Goal: Transaction & Acquisition: Purchase product/service

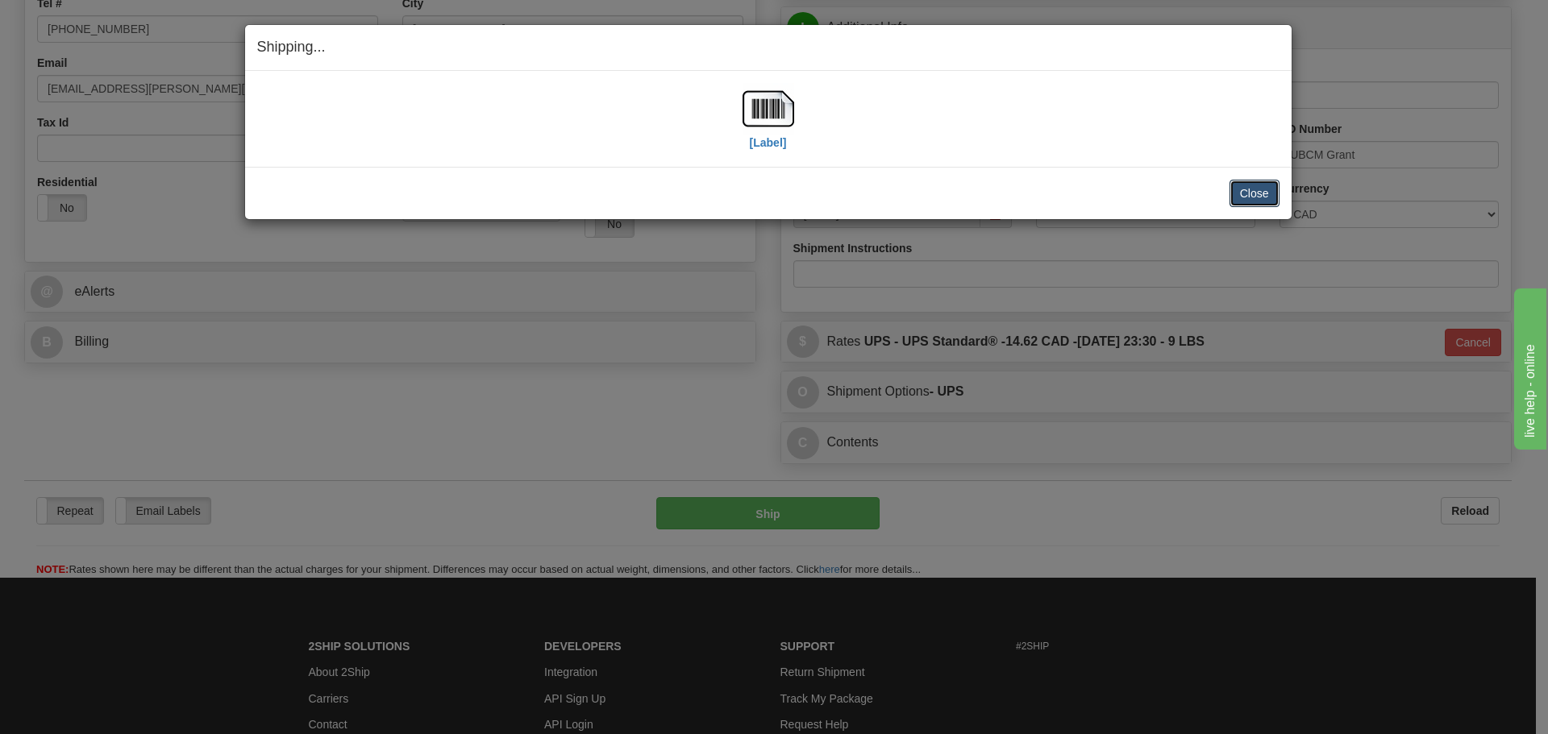
drag, startPoint x: 1261, startPoint y: 200, endPoint x: 1063, endPoint y: 146, distance: 205.5
click at [1261, 200] on button "Close" at bounding box center [1254, 193] width 50 height 27
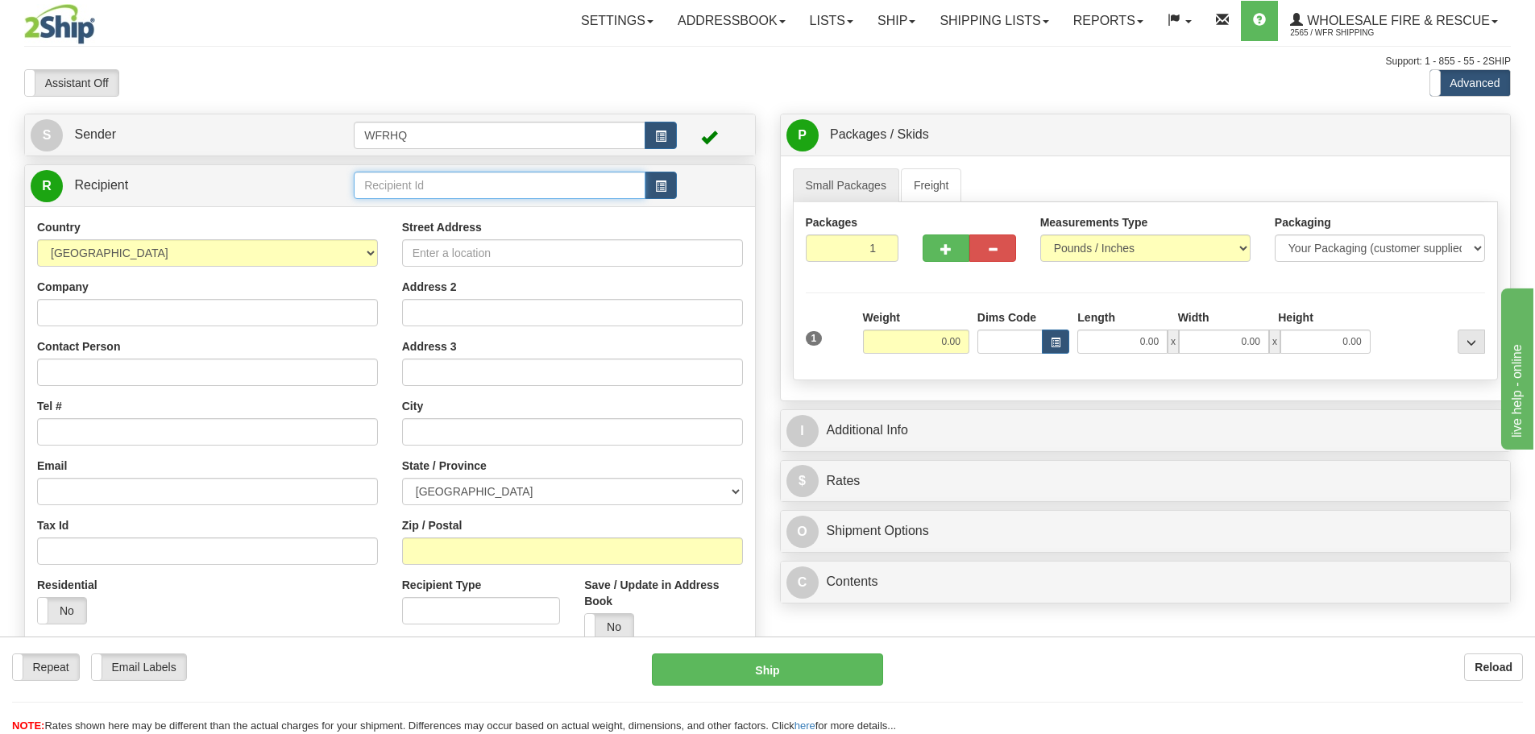
click at [478, 189] on input "text" at bounding box center [500, 185] width 292 height 27
click at [467, 208] on div "TAY100" at bounding box center [497, 210] width 276 height 18
type input "TAY100"
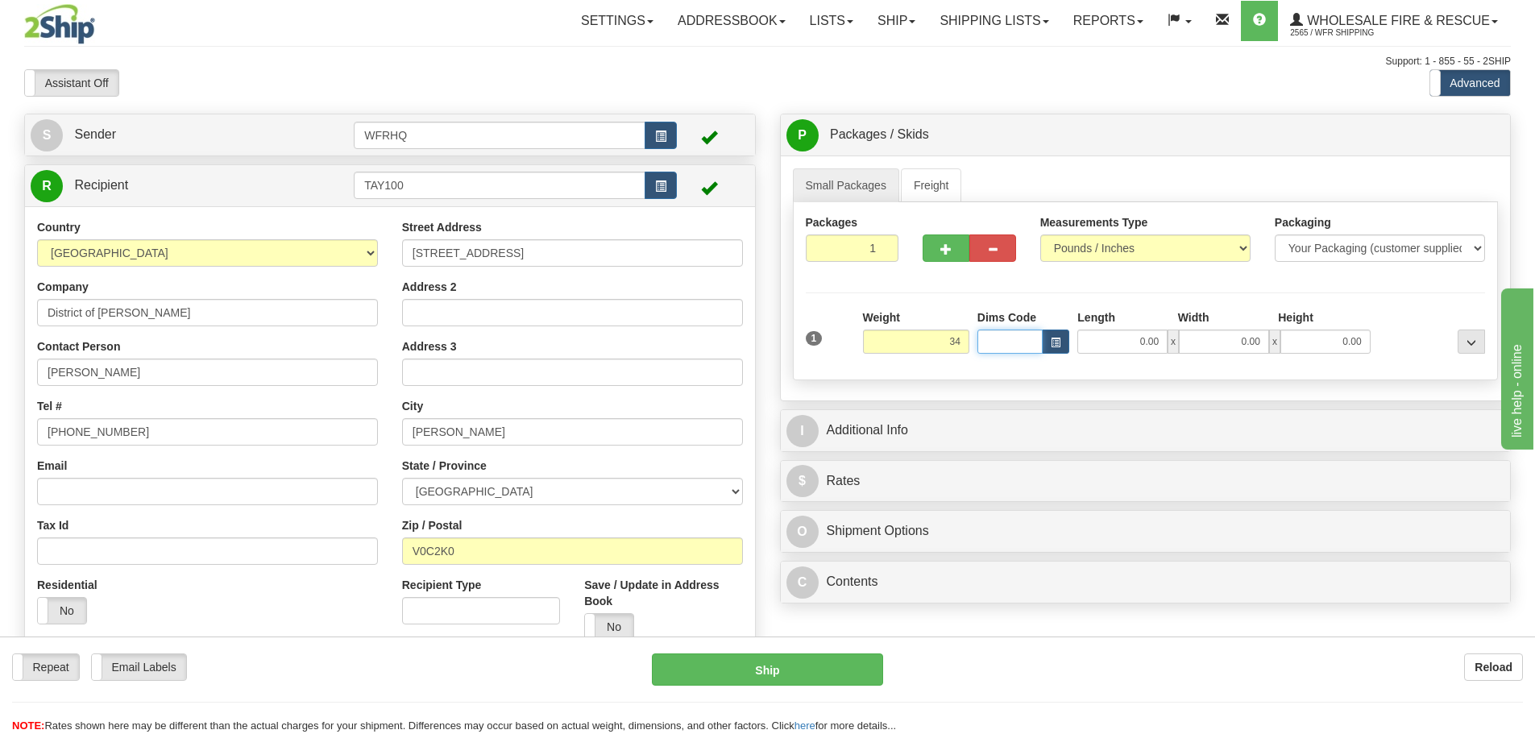
type input "34.00"
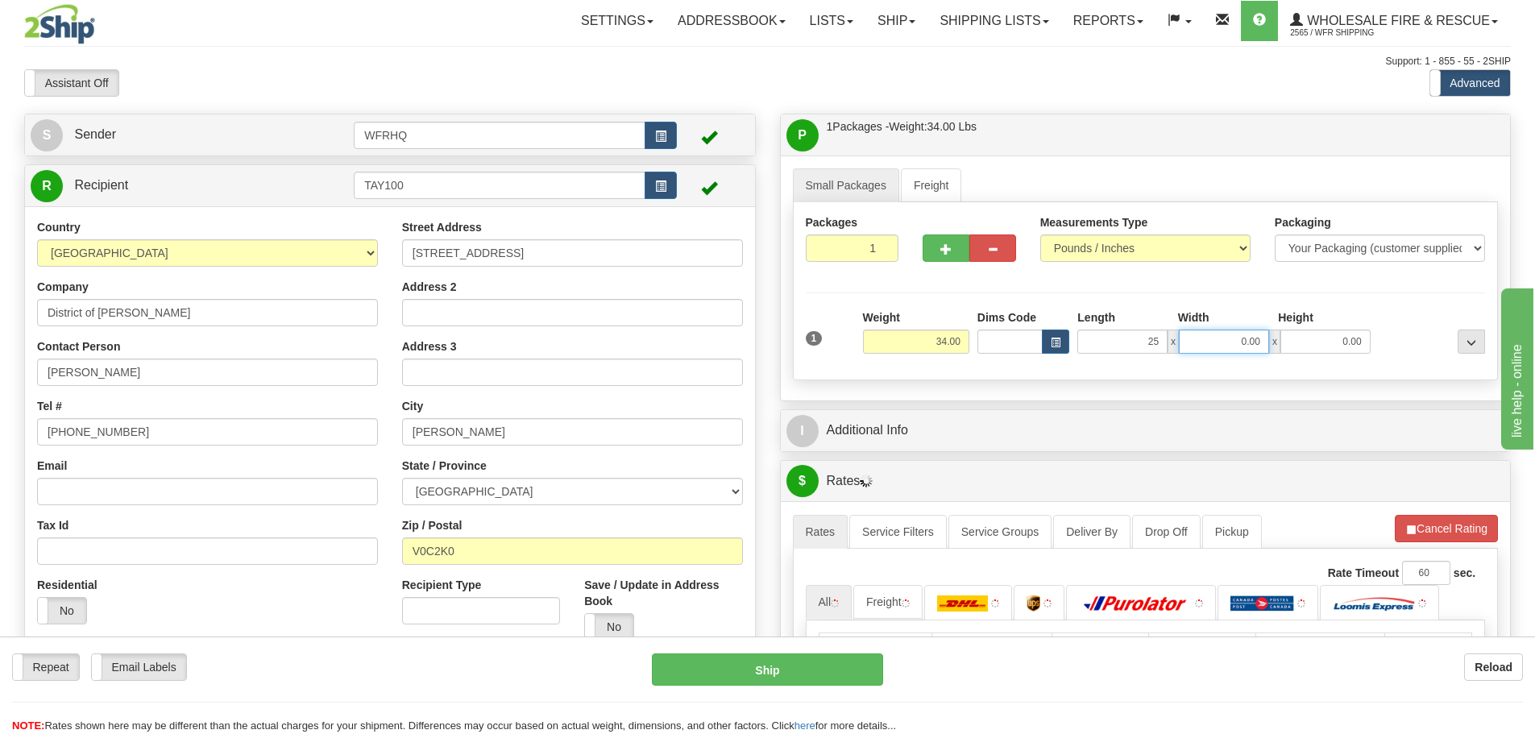
type input "25.00"
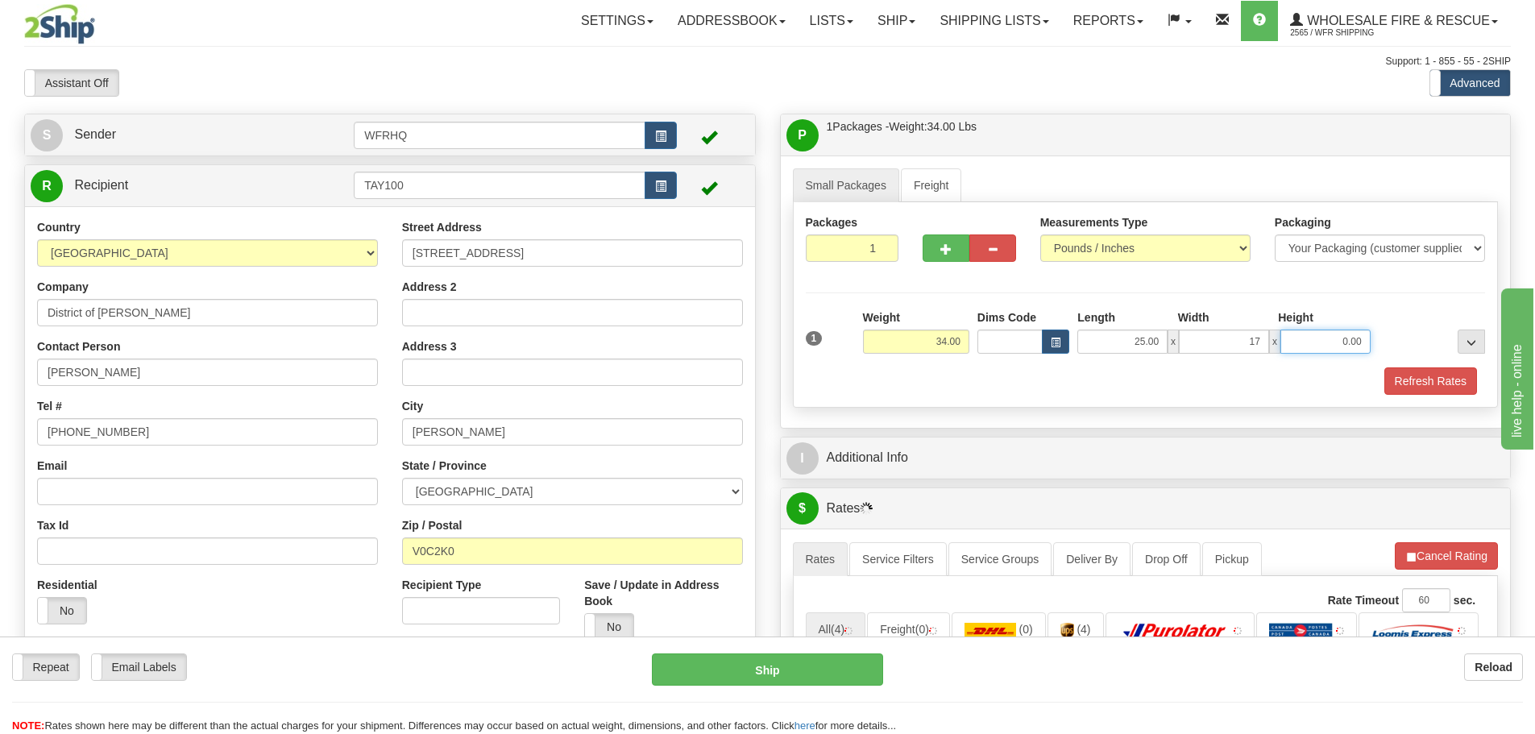
type input "17.00"
type input "12.00"
click at [1451, 376] on button "Refresh Rates" at bounding box center [1431, 381] width 93 height 27
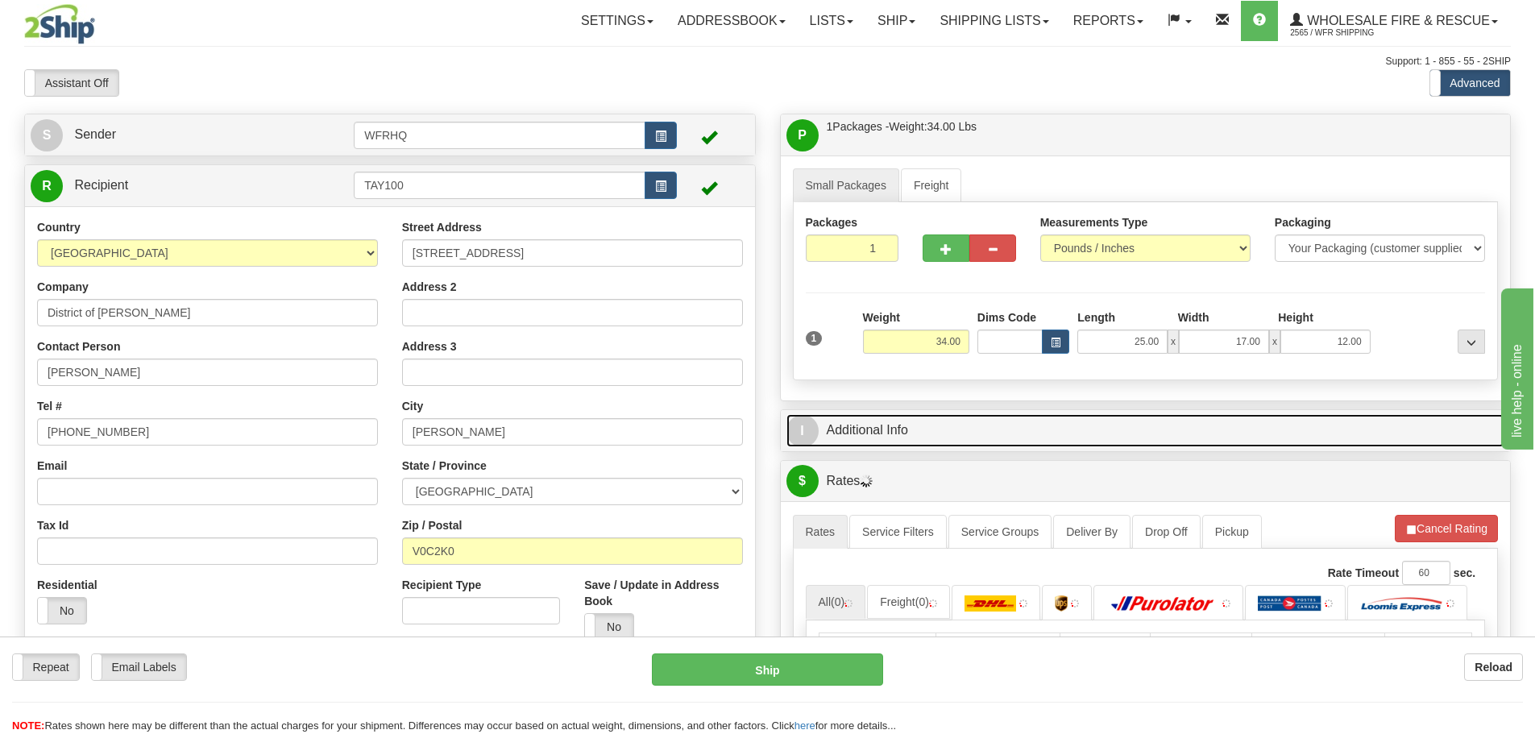
click at [1174, 426] on link "I Additional Info" at bounding box center [1146, 430] width 719 height 33
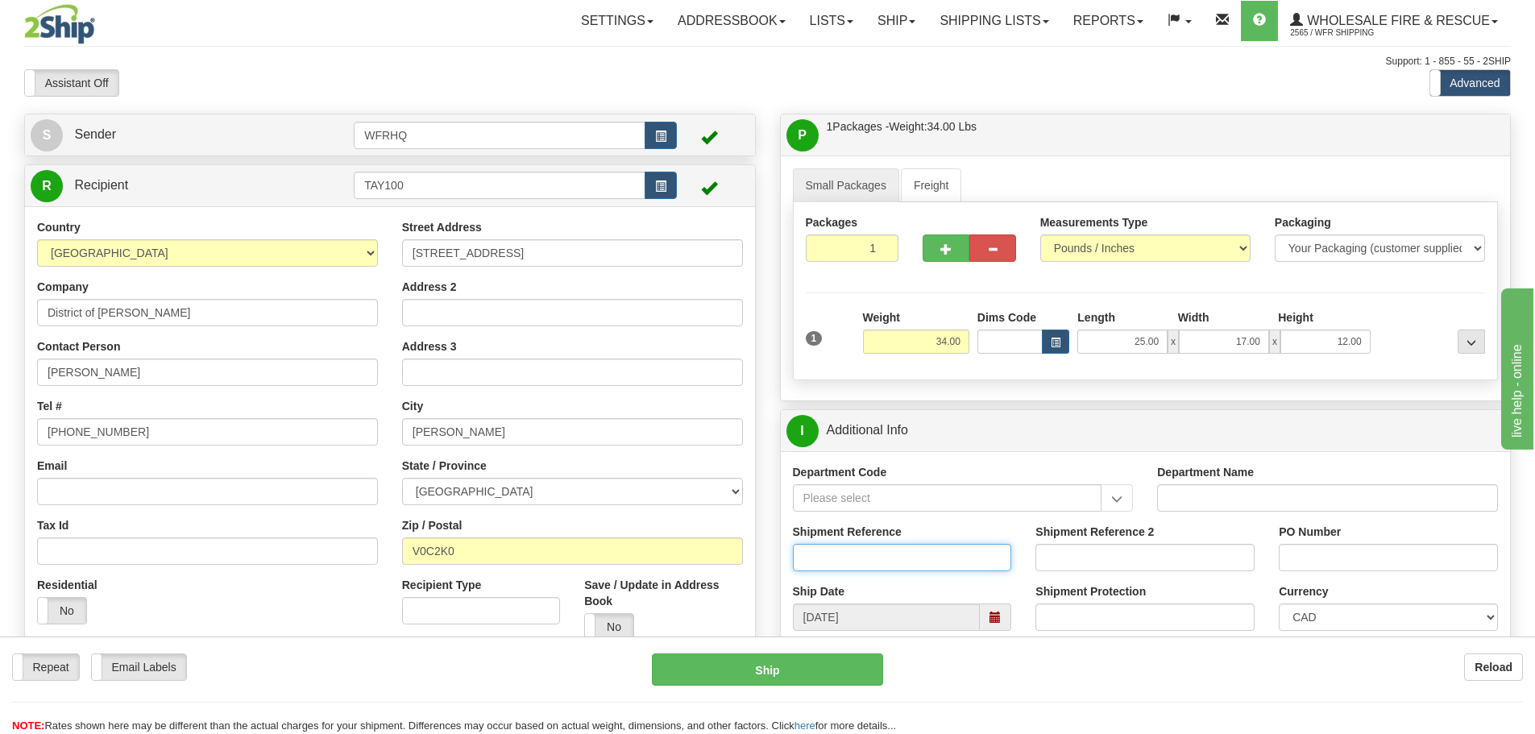
click at [827, 556] on input "Shipment Reference" at bounding box center [902, 557] width 219 height 27
type input "S44669-29360"
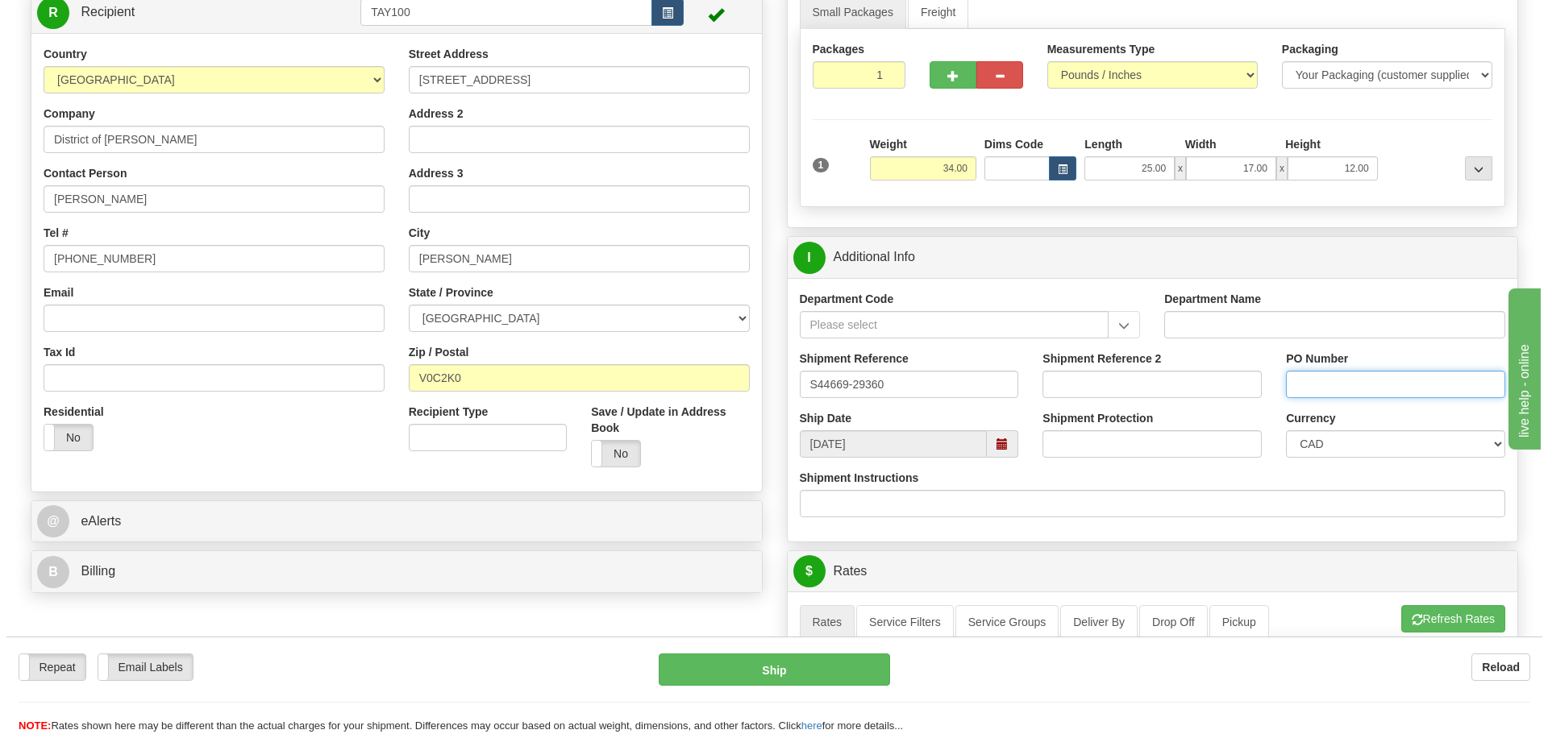
scroll to position [403, 0]
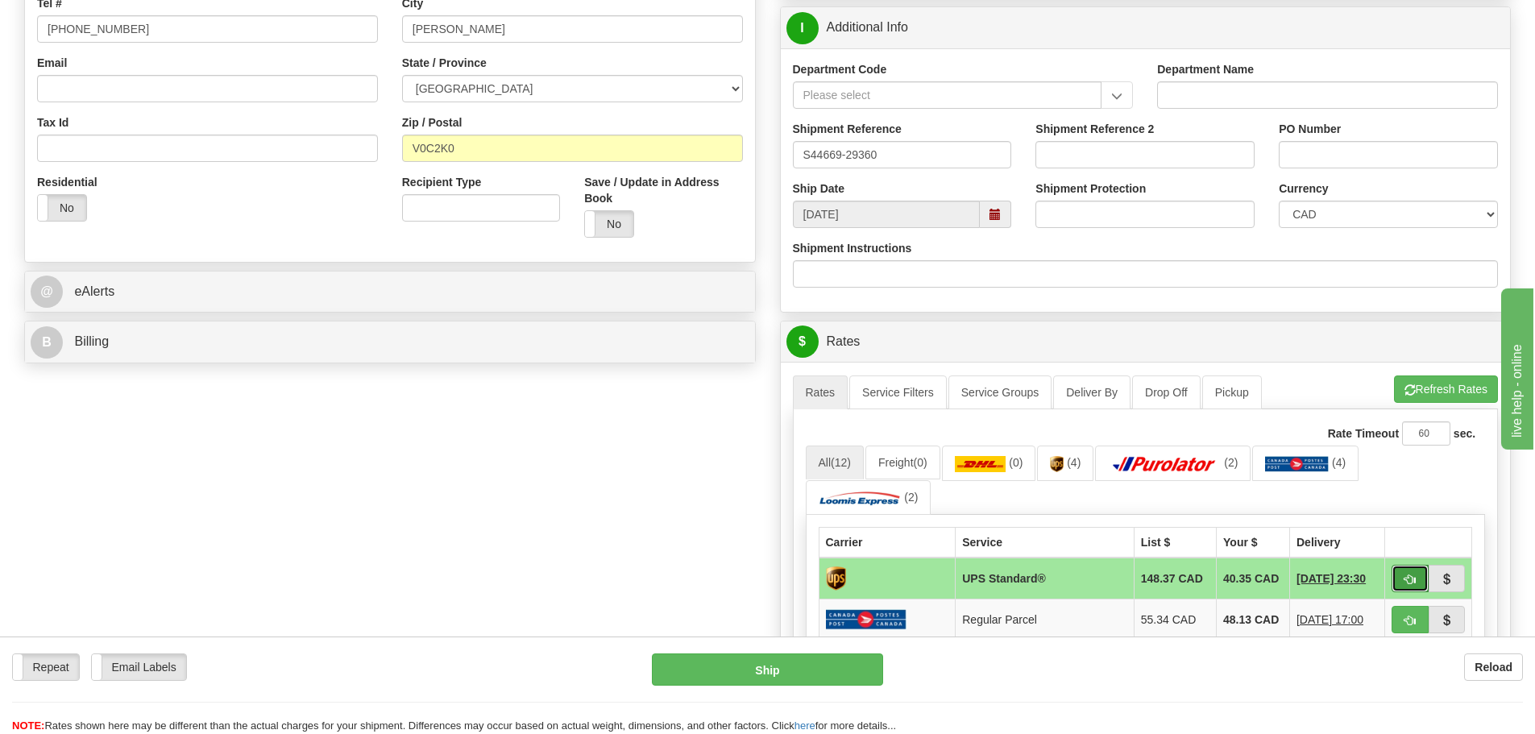
click at [1419, 585] on button "button" at bounding box center [1410, 578] width 37 height 27
type input "11"
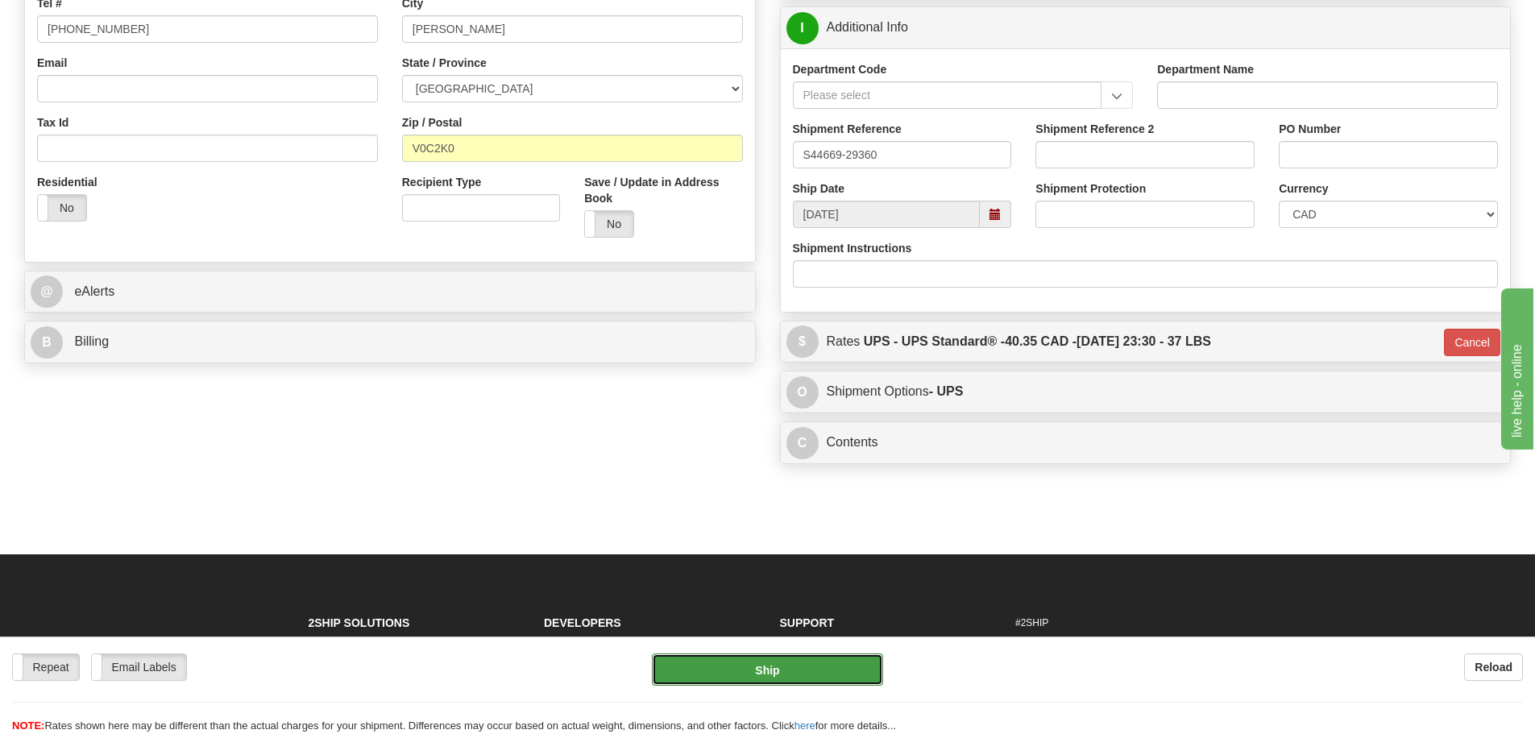
click at [816, 676] on button "Ship" at bounding box center [767, 670] width 231 height 32
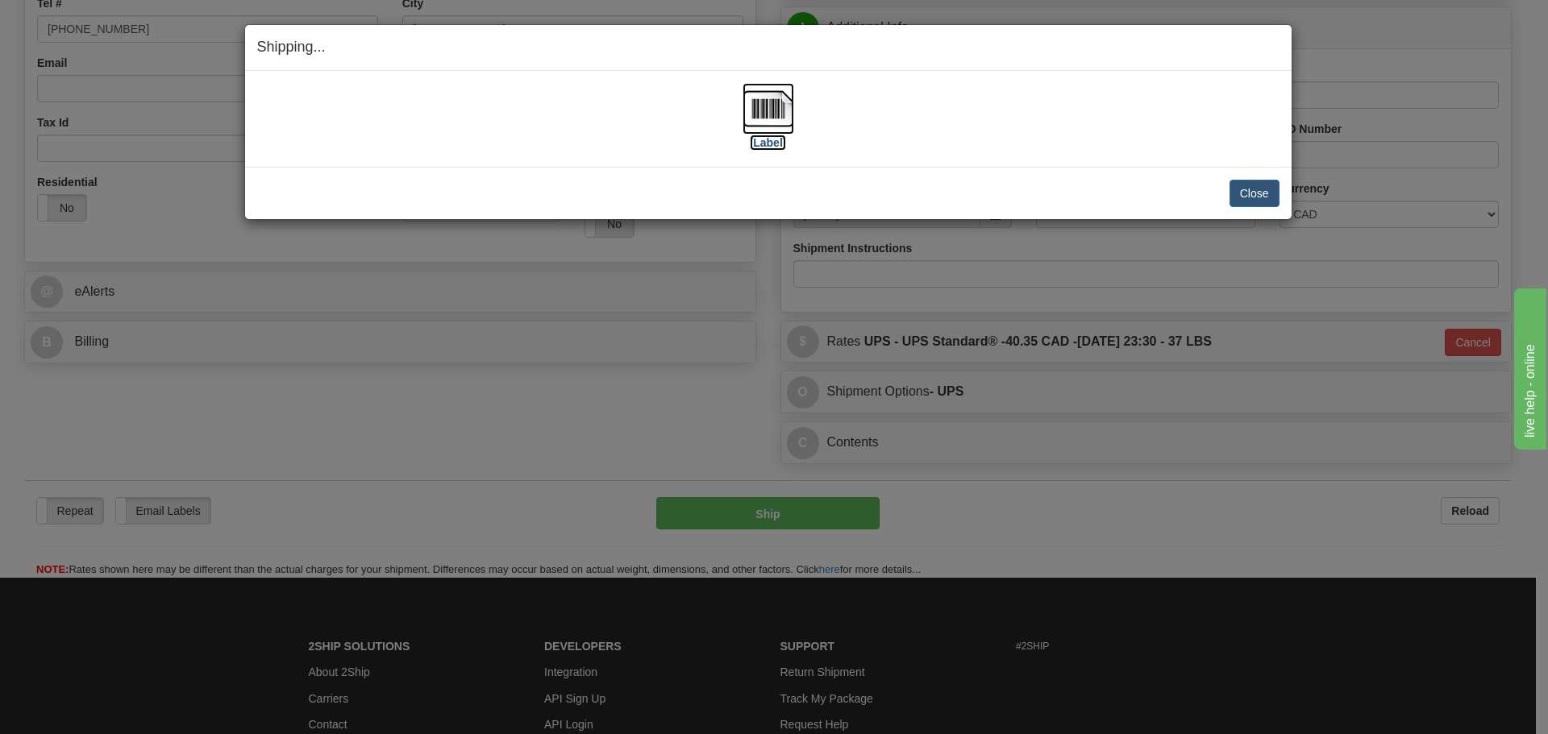
click at [769, 100] on img at bounding box center [768, 109] width 52 height 52
click at [944, 139] on div "[Label]" at bounding box center [768, 119] width 1022 height 72
click at [1252, 198] on button "Close" at bounding box center [1254, 193] width 50 height 27
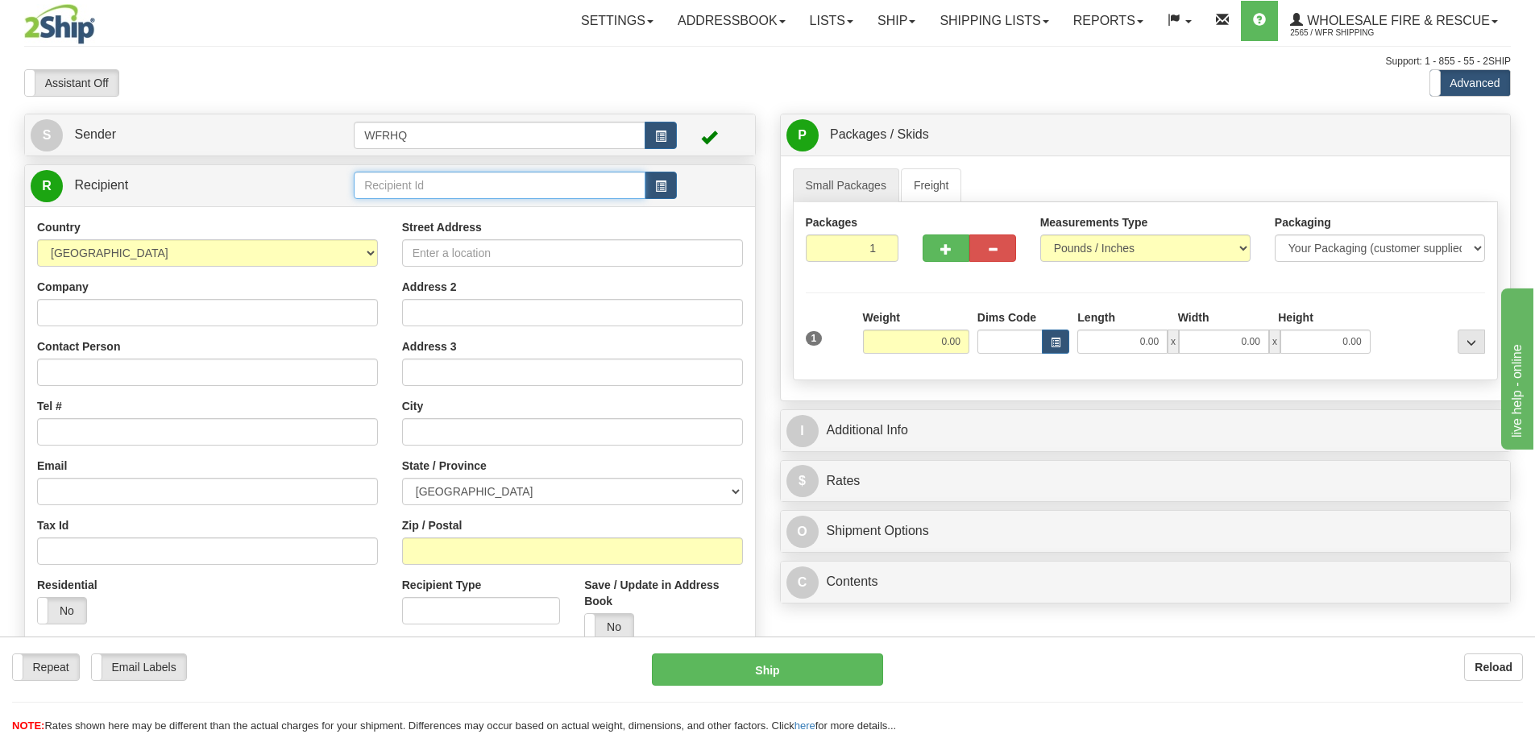
click at [438, 184] on input "text" at bounding box center [500, 185] width 292 height 27
click at [405, 208] on div "NESK743C" at bounding box center [497, 210] width 276 height 18
type input "NESK743C"
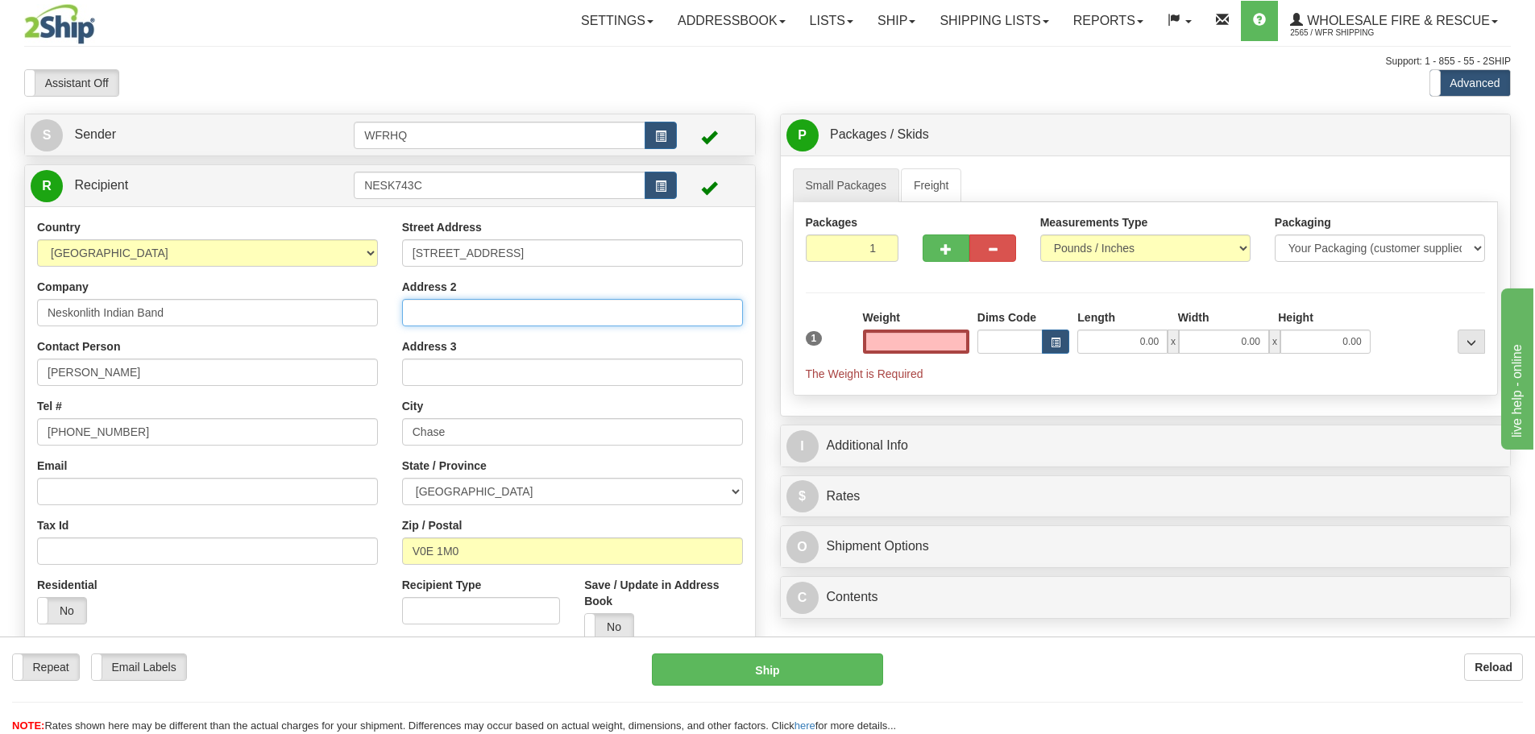
type input "0.00"
click at [494, 325] on input "Address 2" at bounding box center [572, 312] width 341 height 27
type input "Box 318"
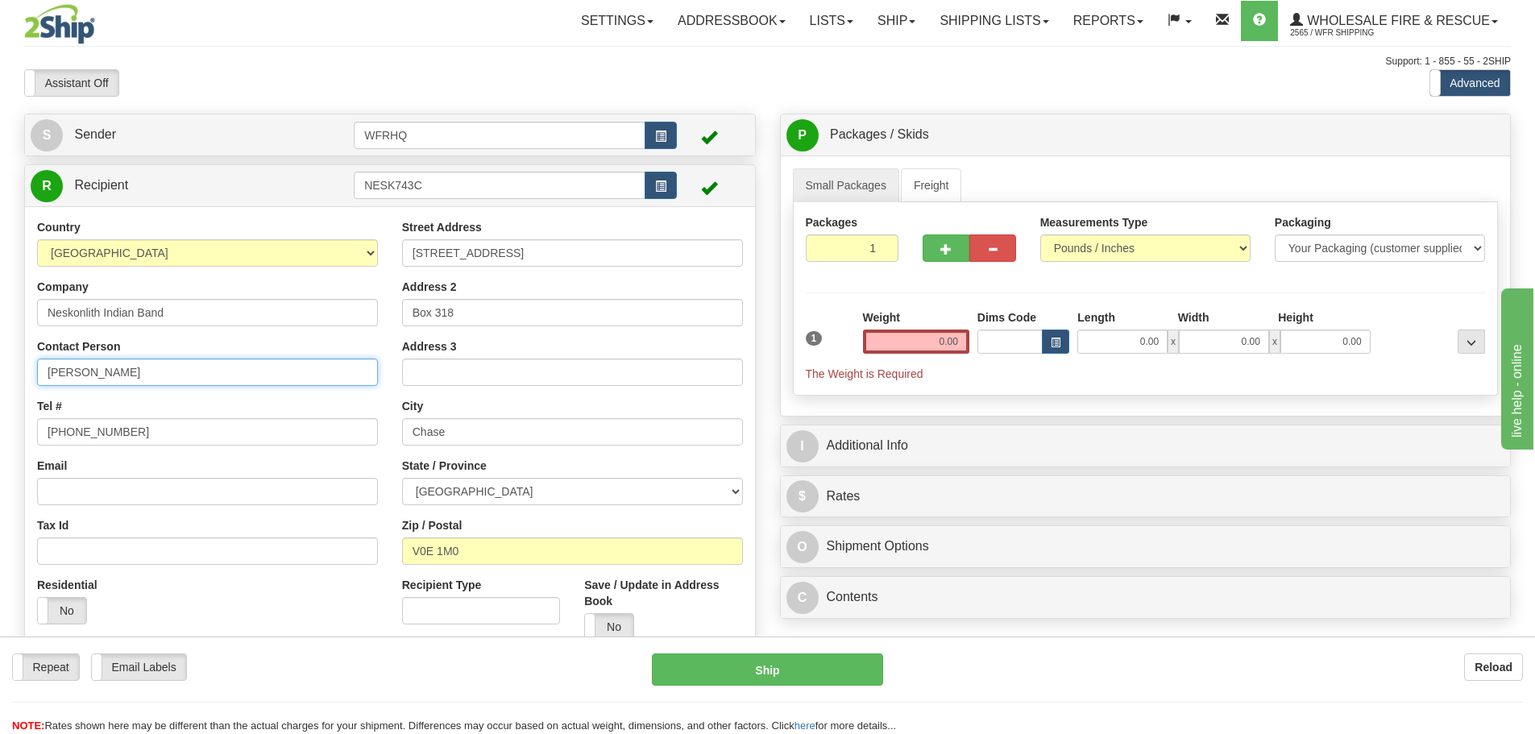
drag, startPoint x: 100, startPoint y: 376, endPoint x: -162, endPoint y: 372, distance: 262.0
click at [0, 372] on html "Training Course Close Toggle navigation Settings Shipping Preferences New Sende…" at bounding box center [767, 367] width 1535 height 734
type input "Brian Lauzon"
click at [917, 347] on input "0.00" at bounding box center [916, 342] width 106 height 24
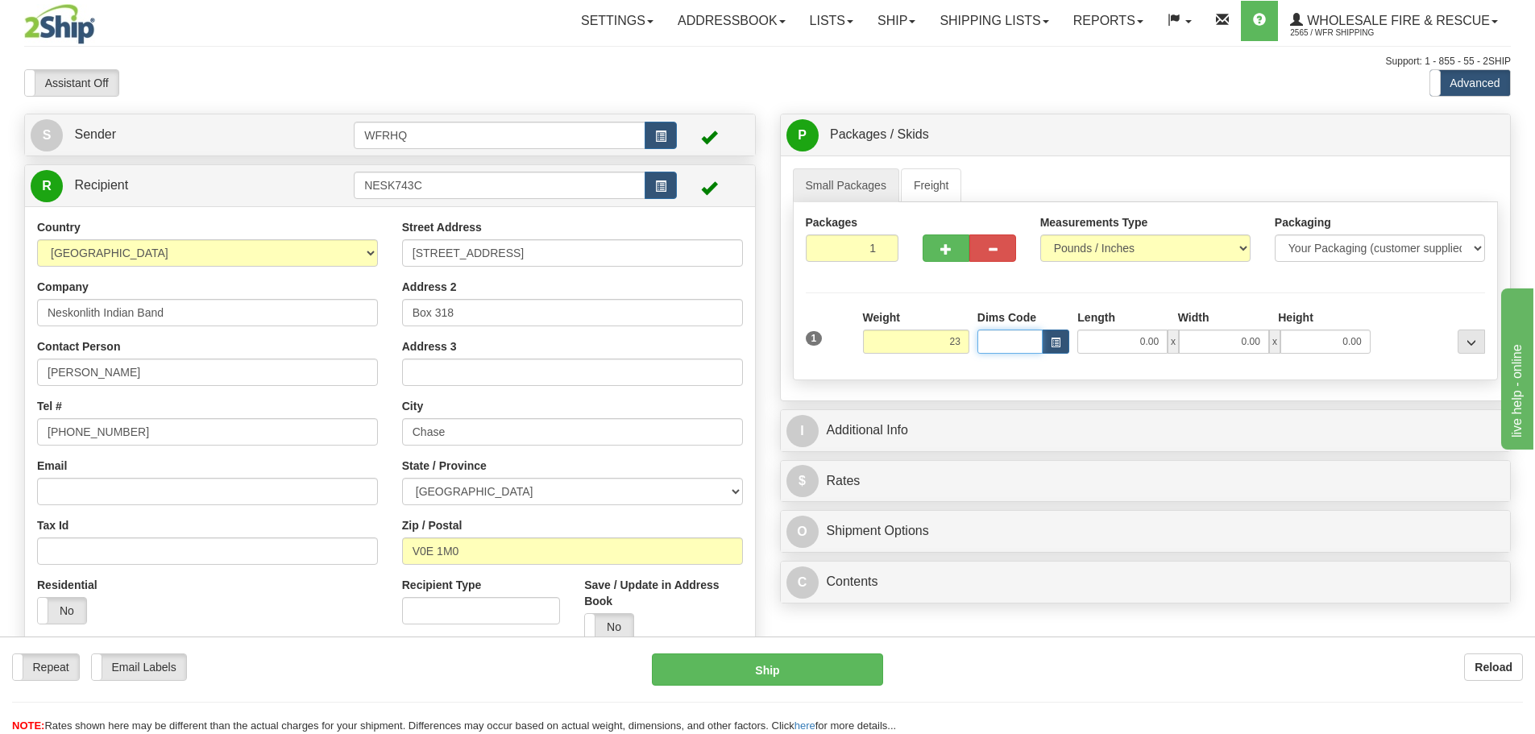
type input "23.00"
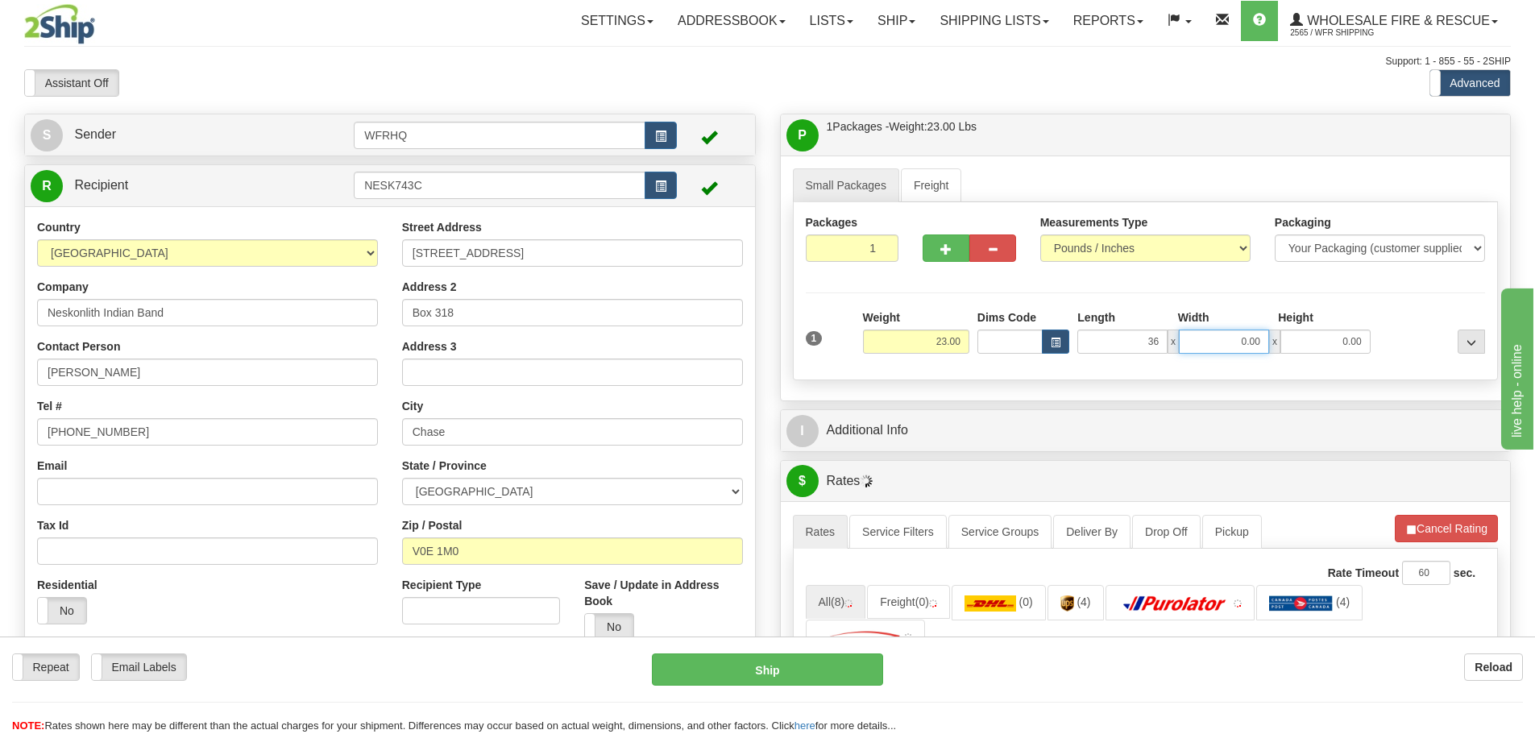
type input "36.00"
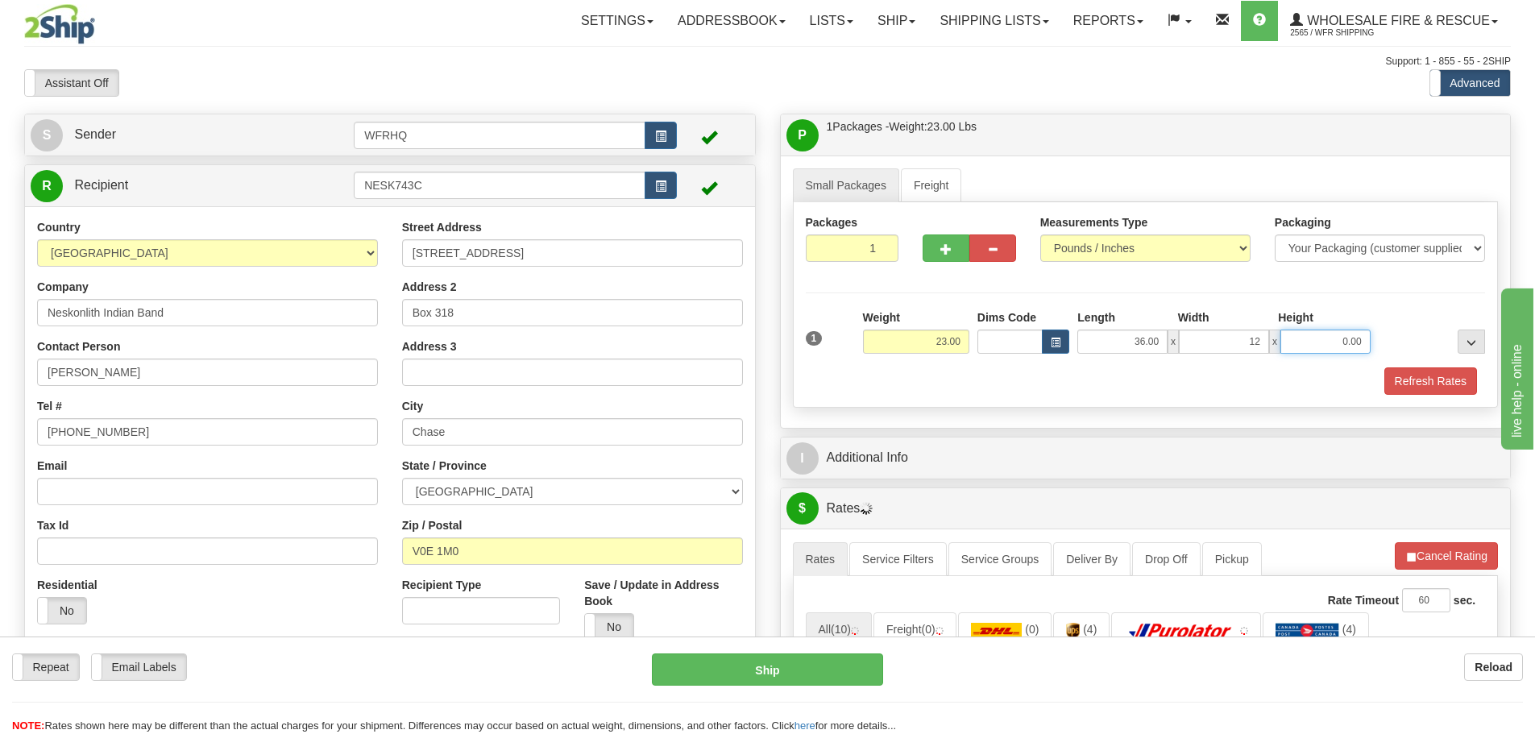
type input "12.00"
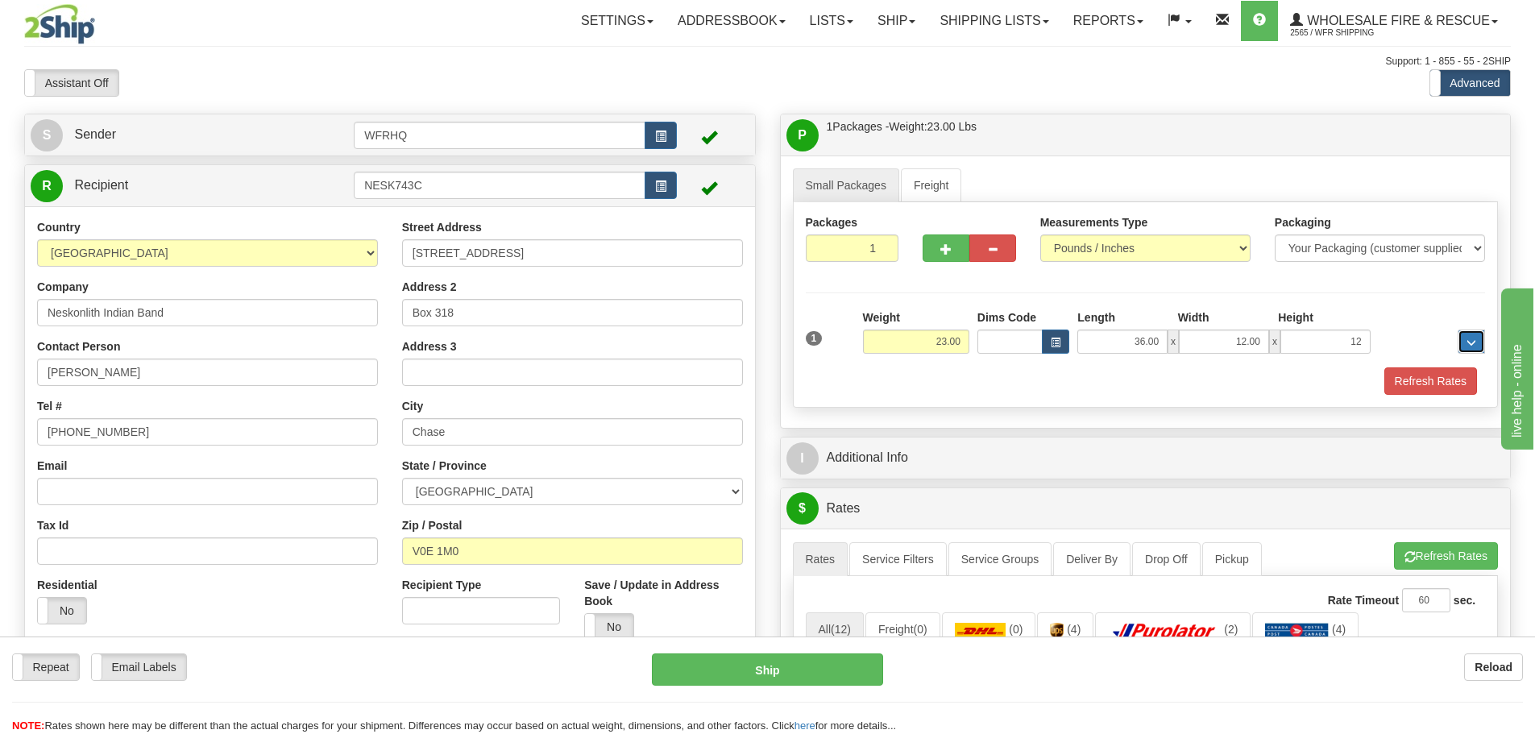
type input "12.00"
click at [1451, 381] on button "Refresh Rates" at bounding box center [1431, 381] width 93 height 27
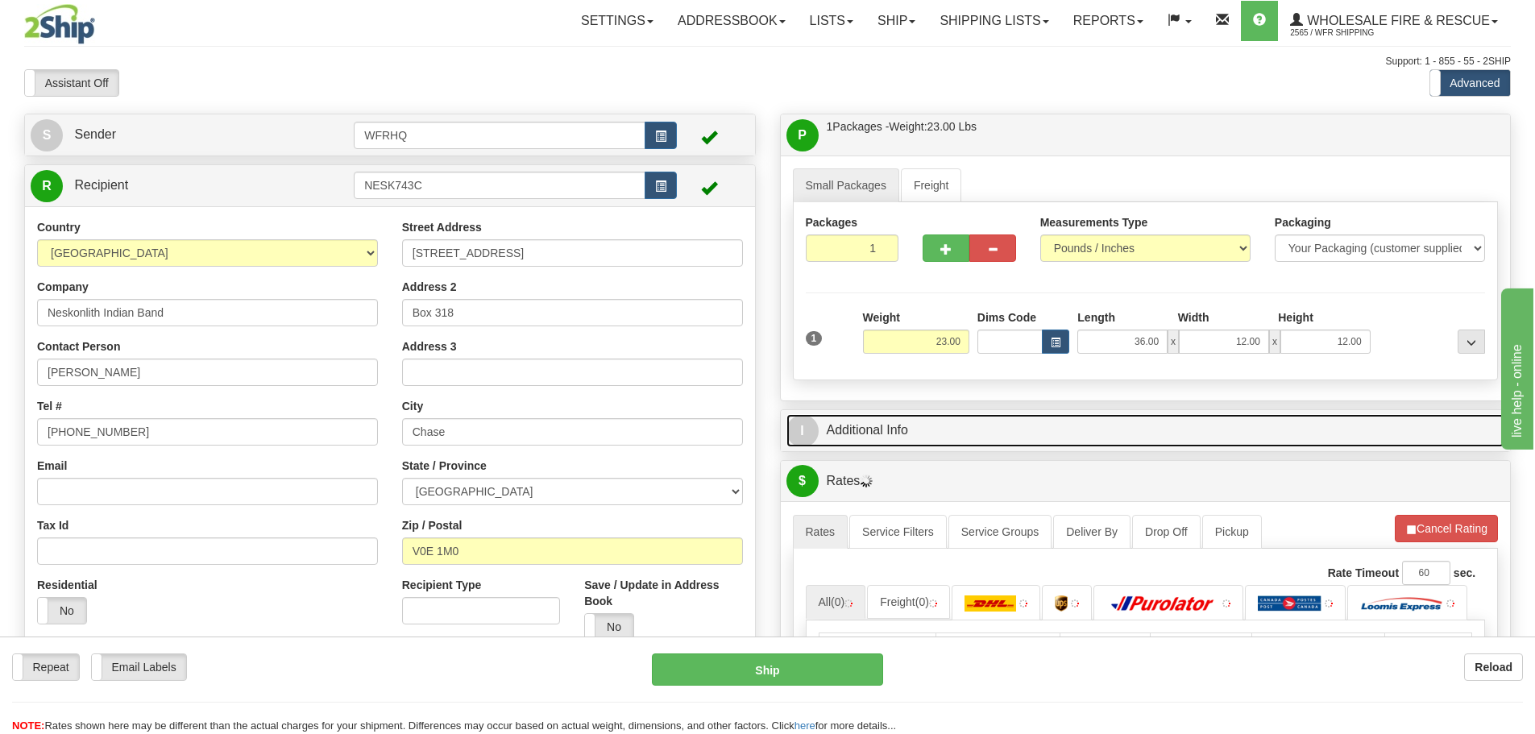
click at [993, 438] on link "I Additional Info" at bounding box center [1146, 430] width 719 height 33
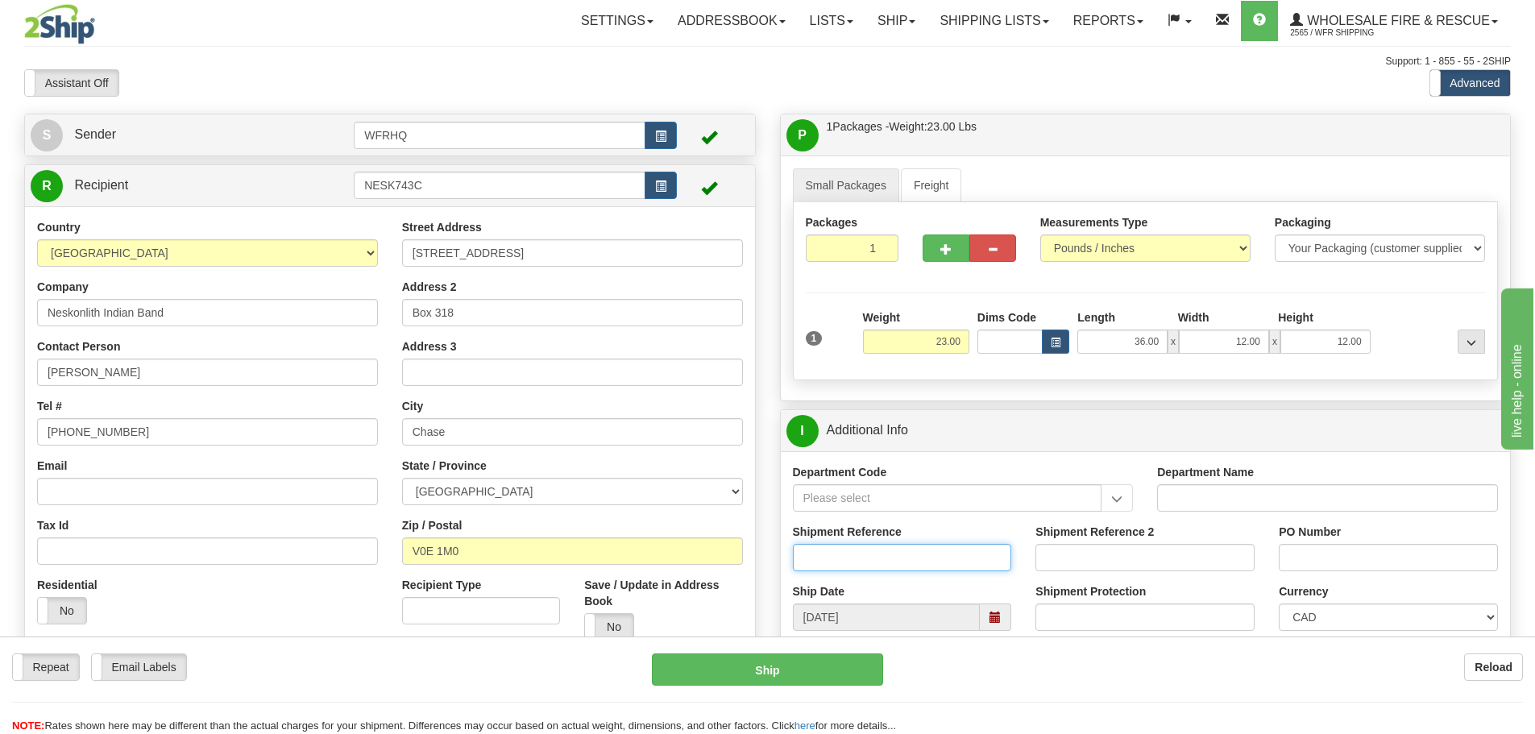
click at [971, 563] on input "Shipment Reference" at bounding box center [902, 557] width 219 height 27
type input "S41444-30055"
type input "4557"
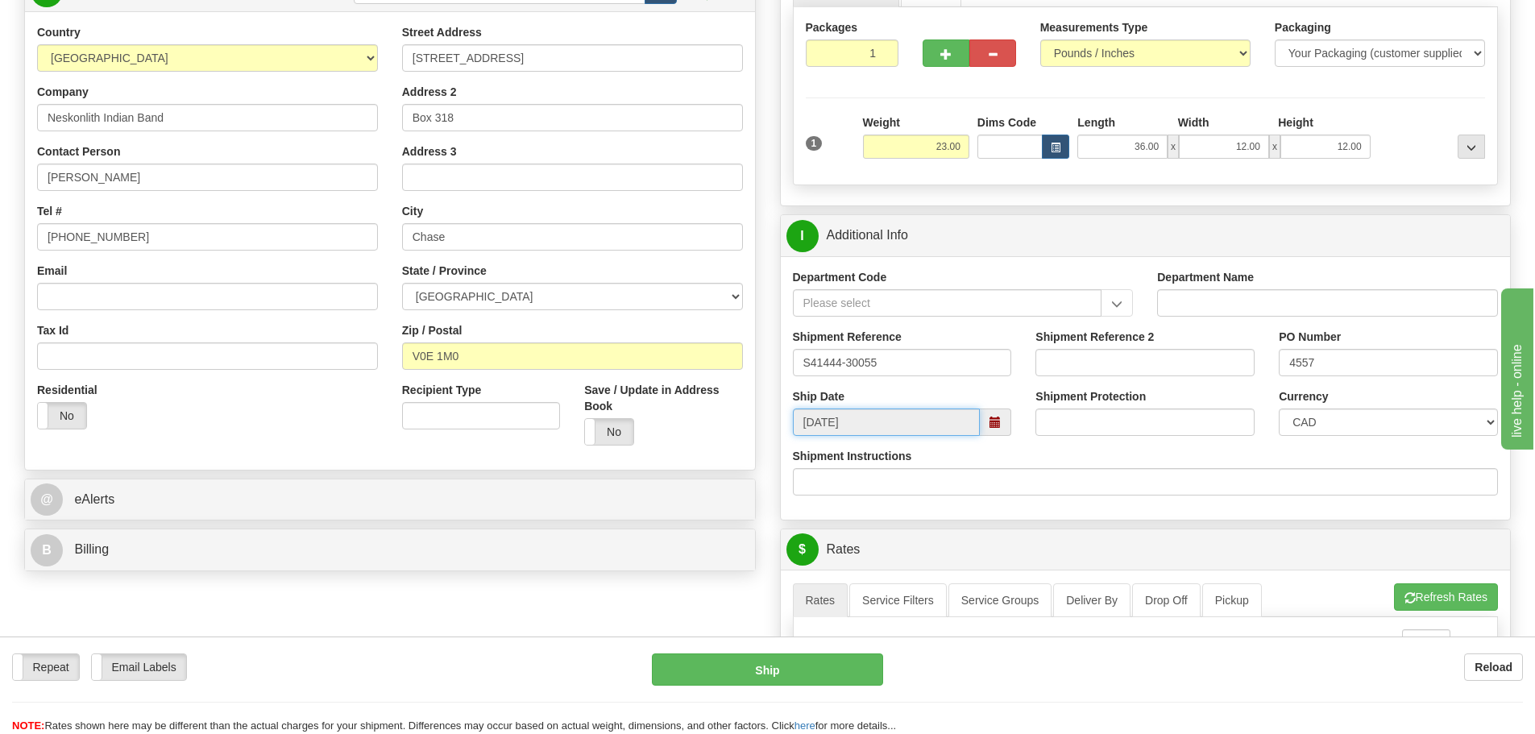
scroll to position [242, 0]
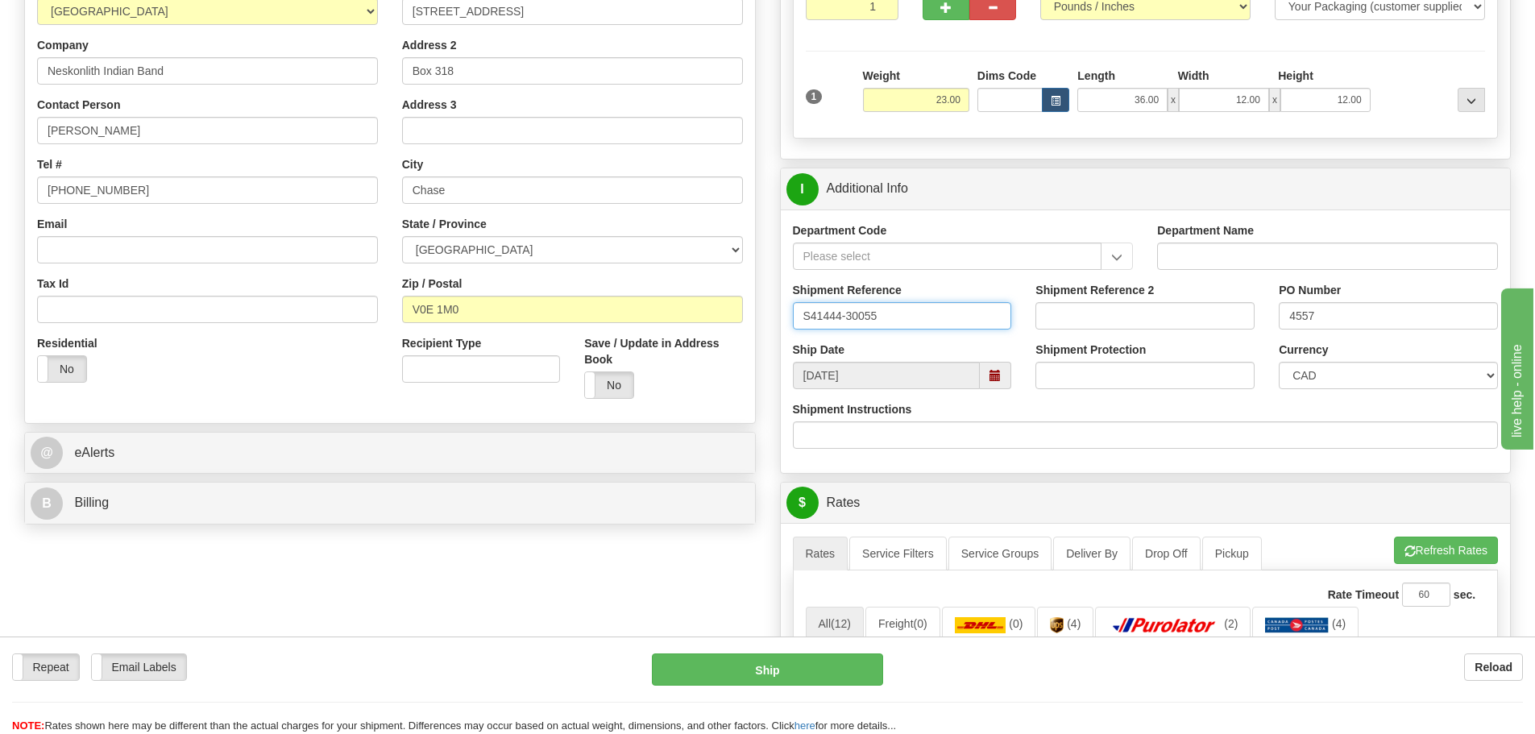
drag, startPoint x: 874, startPoint y: 316, endPoint x: 758, endPoint y: 316, distance: 116.1
click at [928, 318] on input "S41444-30055" at bounding box center [902, 315] width 219 height 27
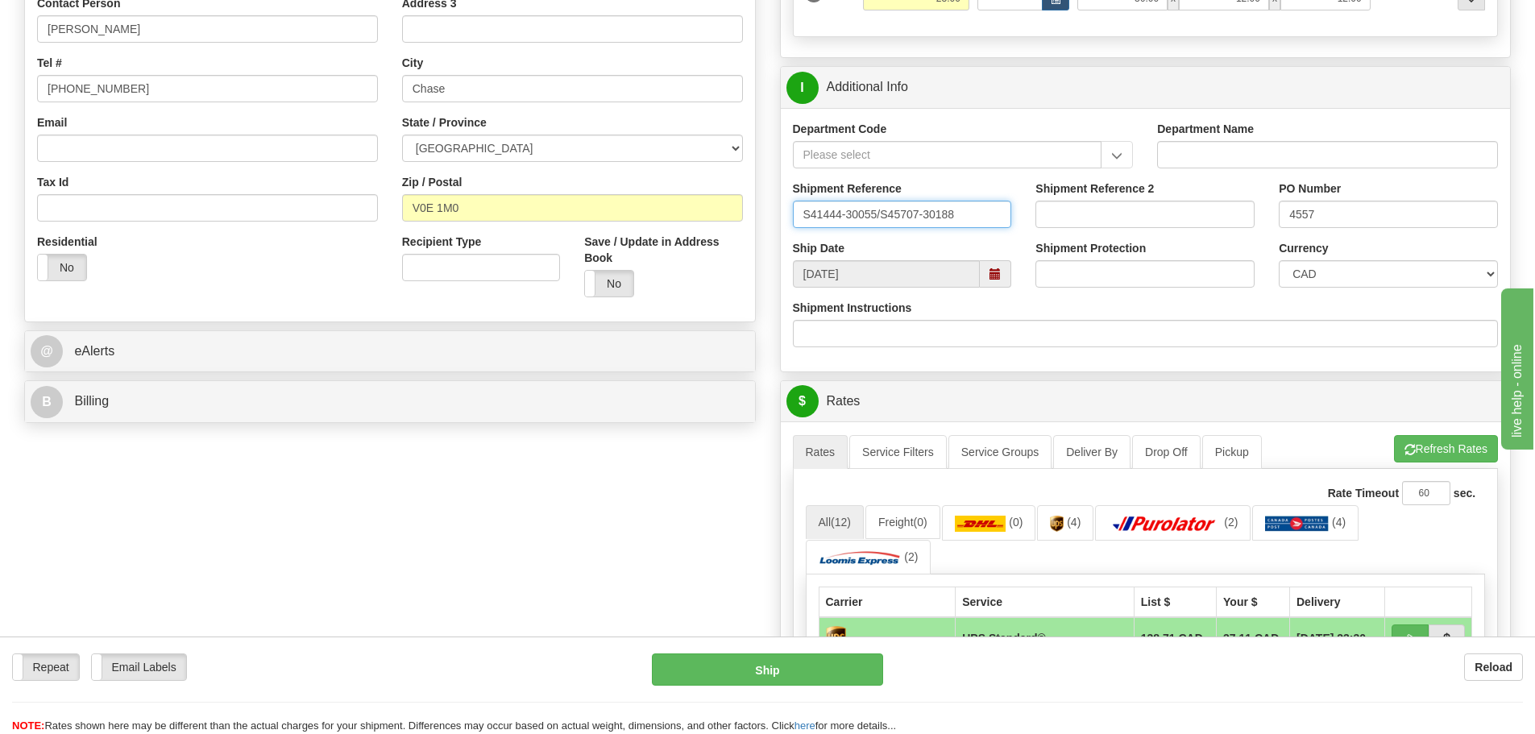
scroll to position [564, 0]
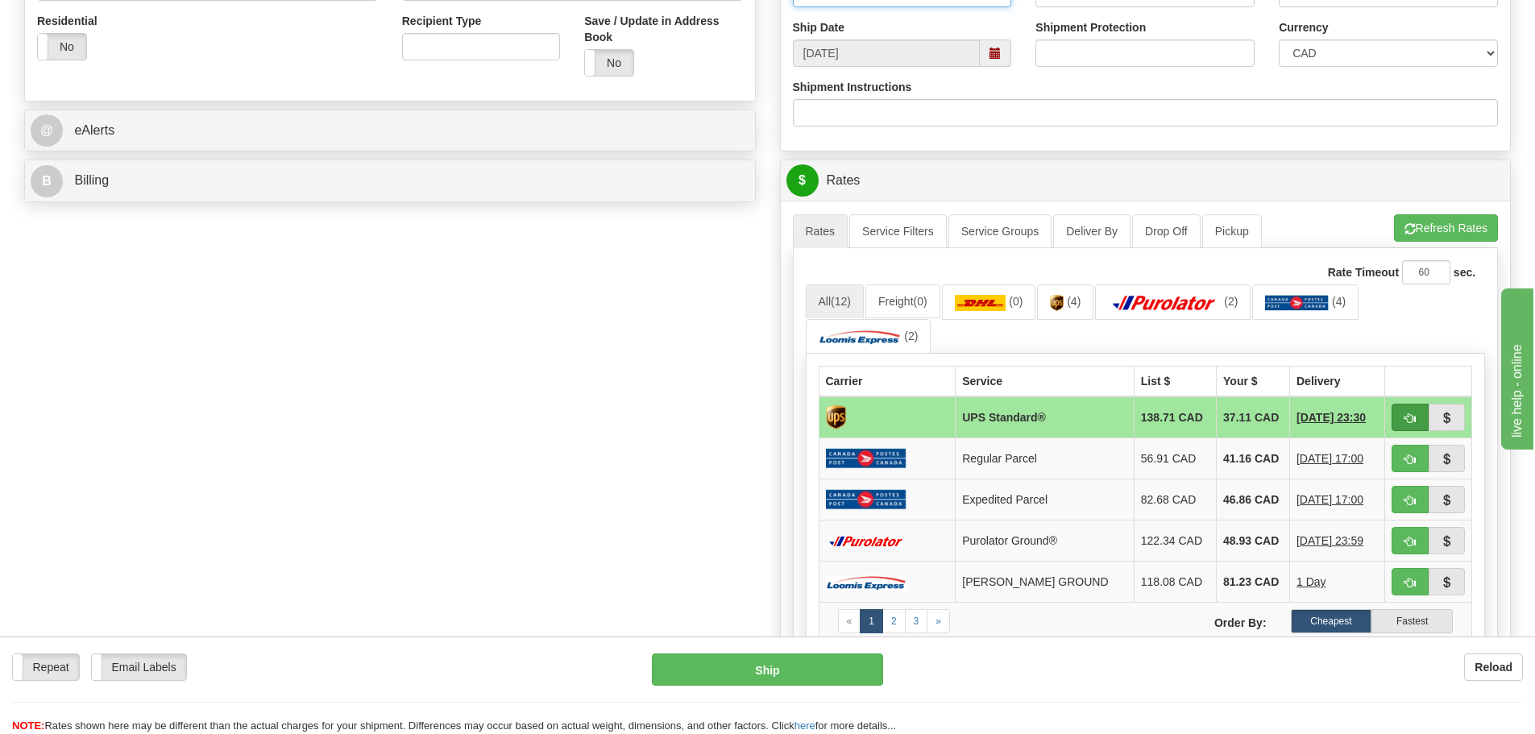
type input "S41444-30055/S45707-30188"
click at [1419, 427] on button "button" at bounding box center [1410, 417] width 37 height 27
type input "11"
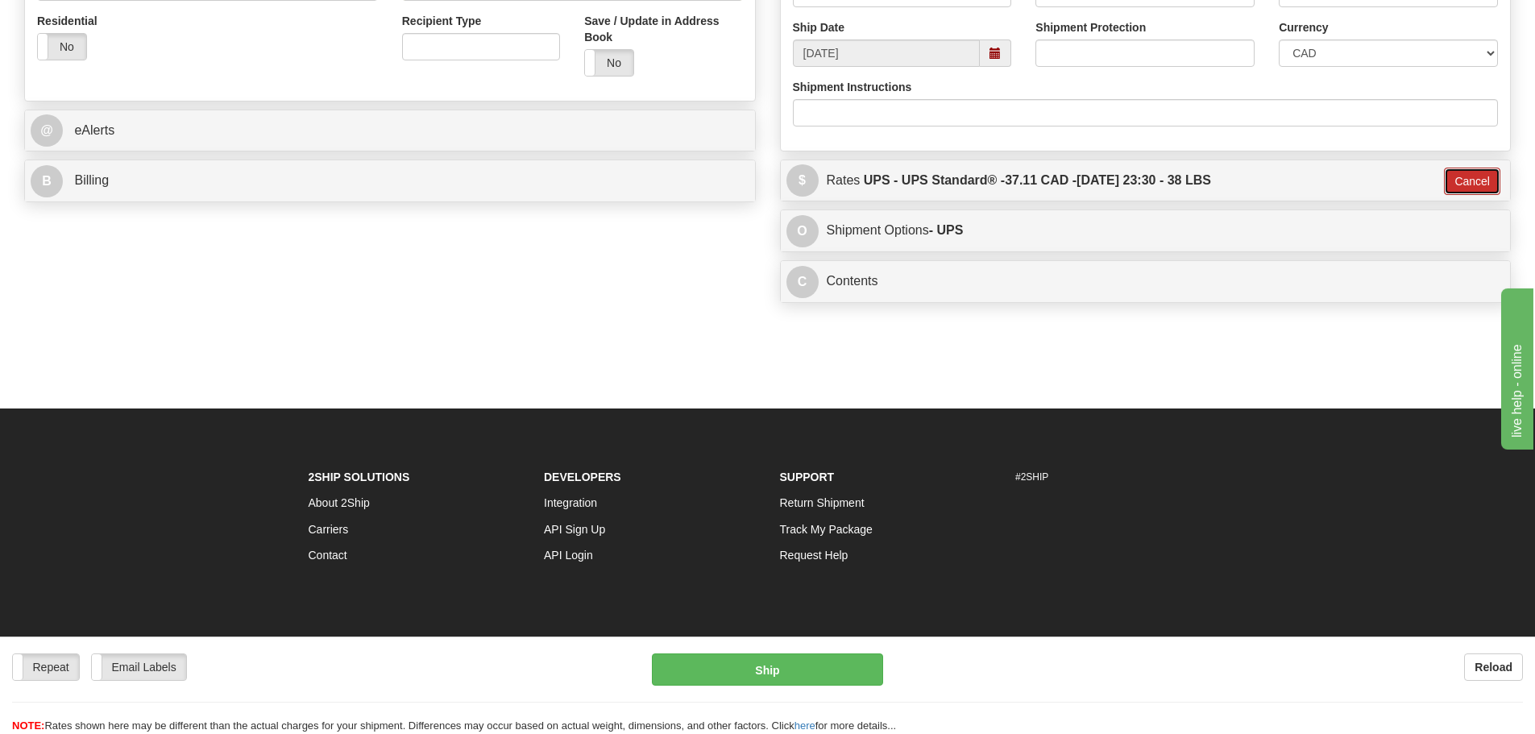
click at [1461, 180] on button "Cancel" at bounding box center [1472, 181] width 56 height 27
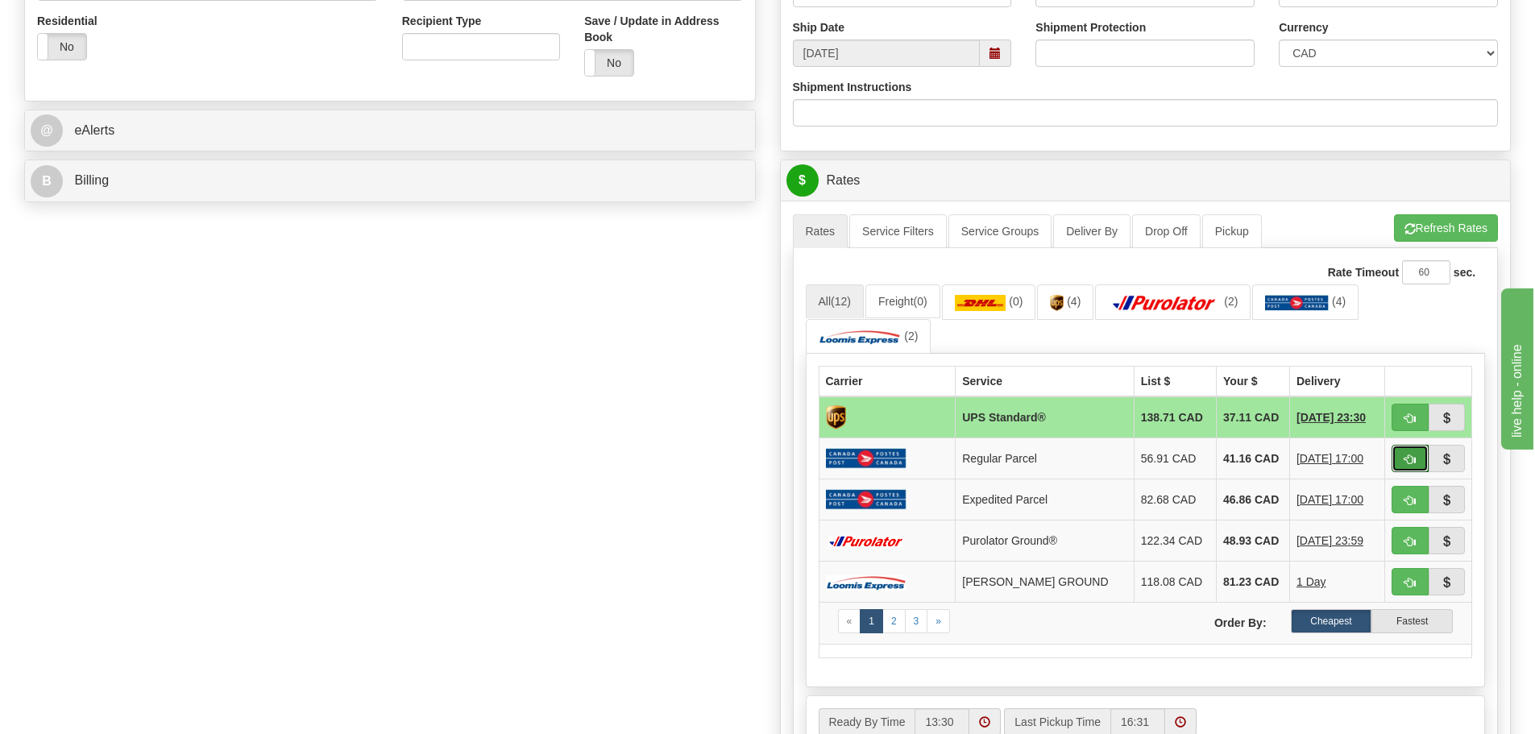
click at [1424, 461] on button "button" at bounding box center [1410, 458] width 37 height 27
type input "DOM.RP"
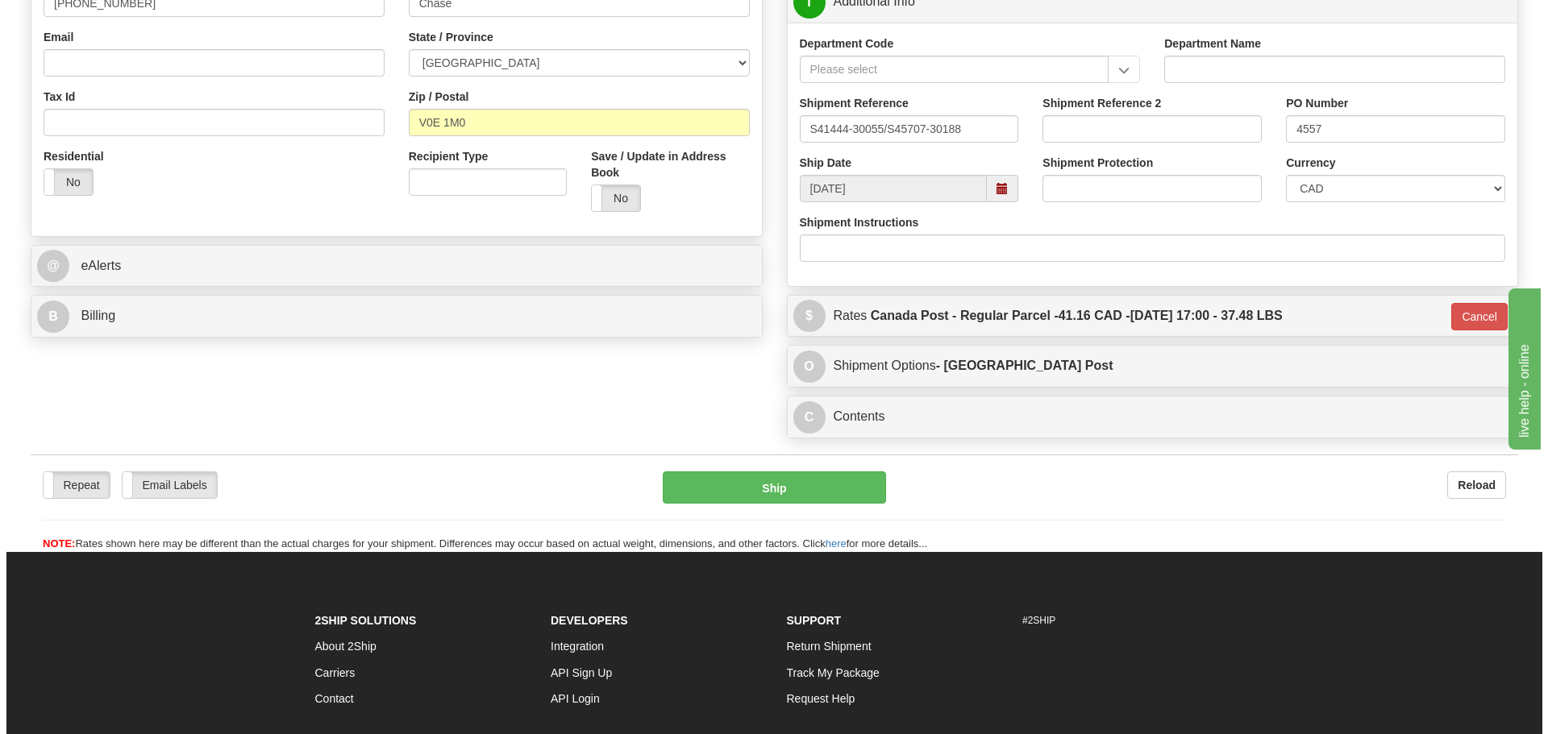
scroll to position [484, 0]
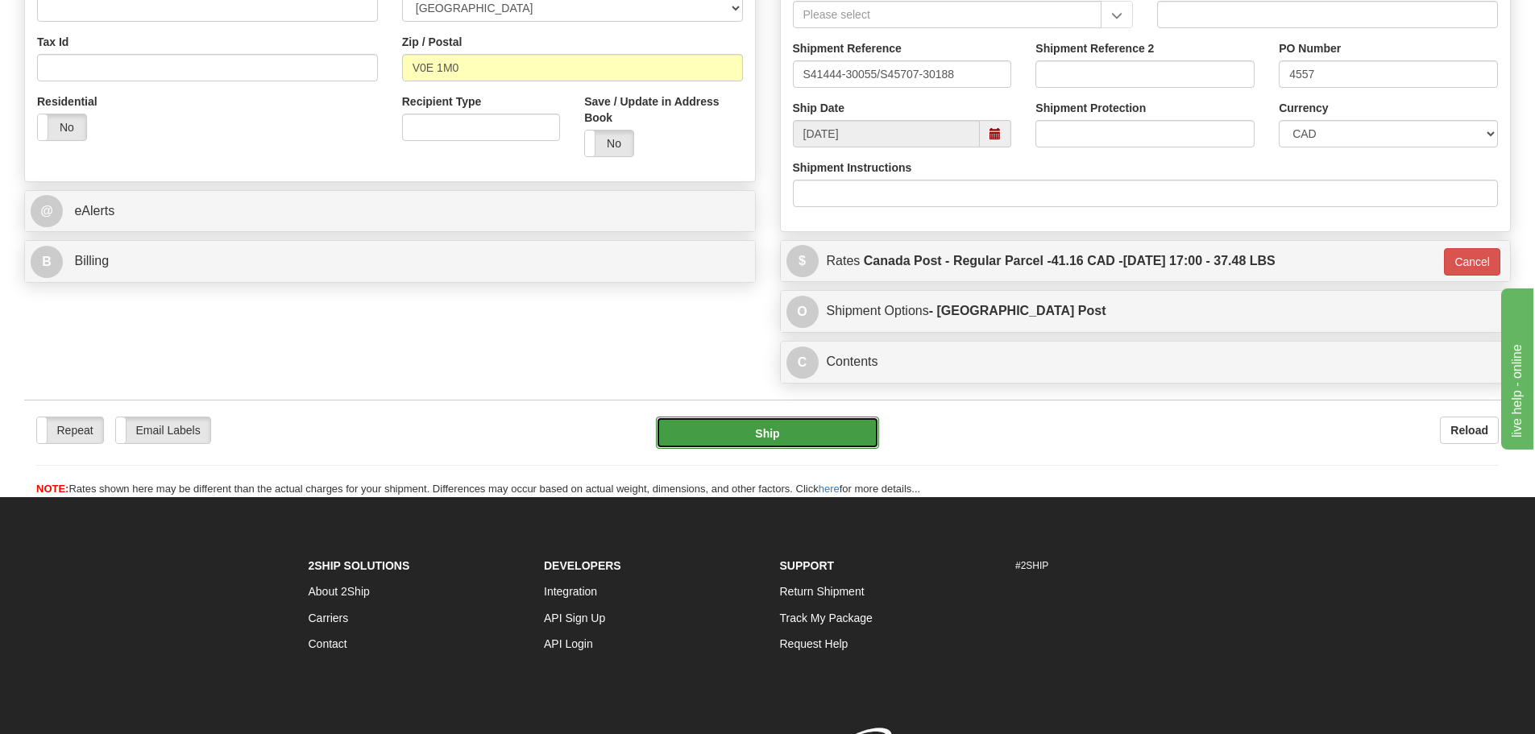
click at [829, 440] on button "Ship" at bounding box center [767, 433] width 223 height 32
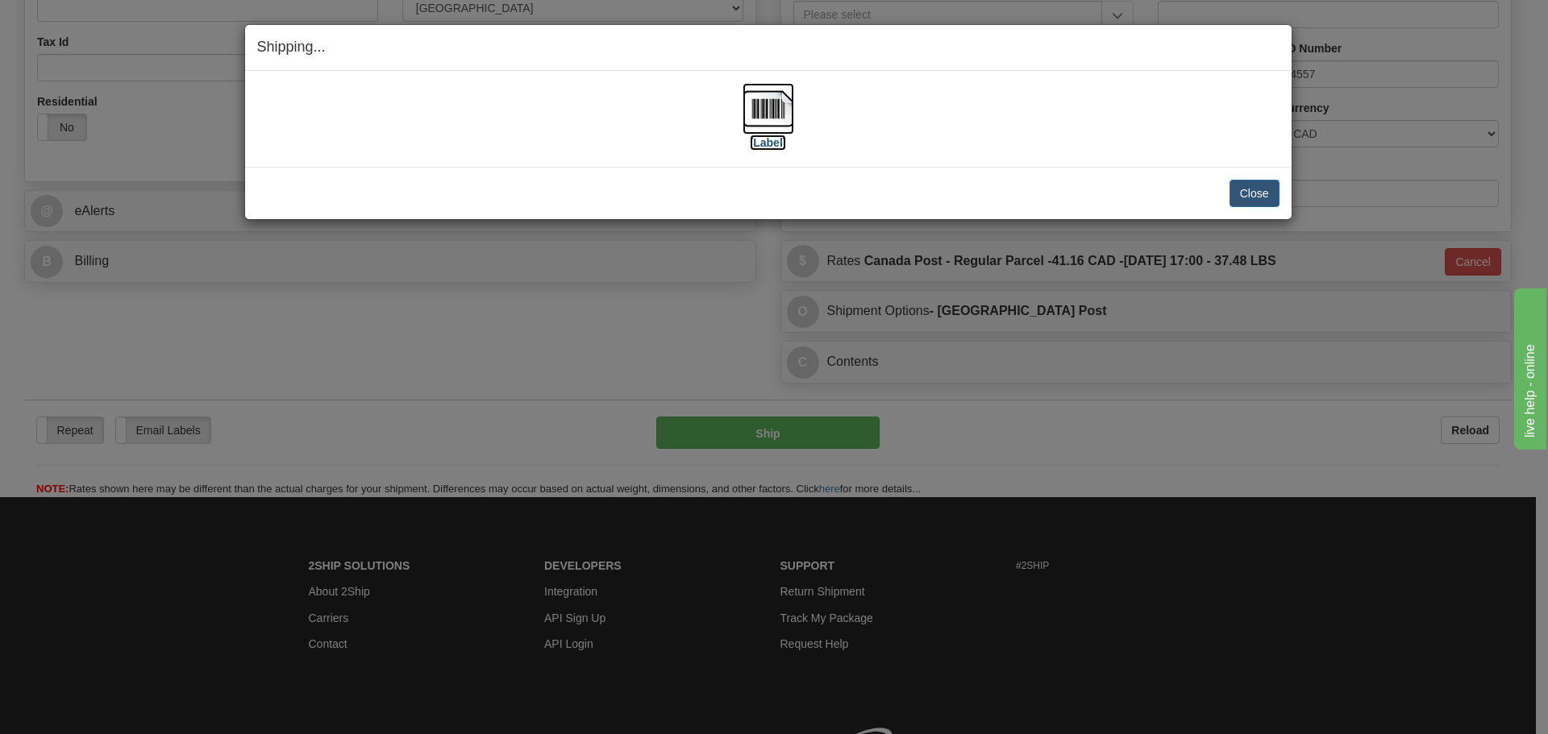
click at [770, 113] on img at bounding box center [768, 109] width 52 height 52
click at [1248, 190] on button "Close" at bounding box center [1254, 193] width 50 height 27
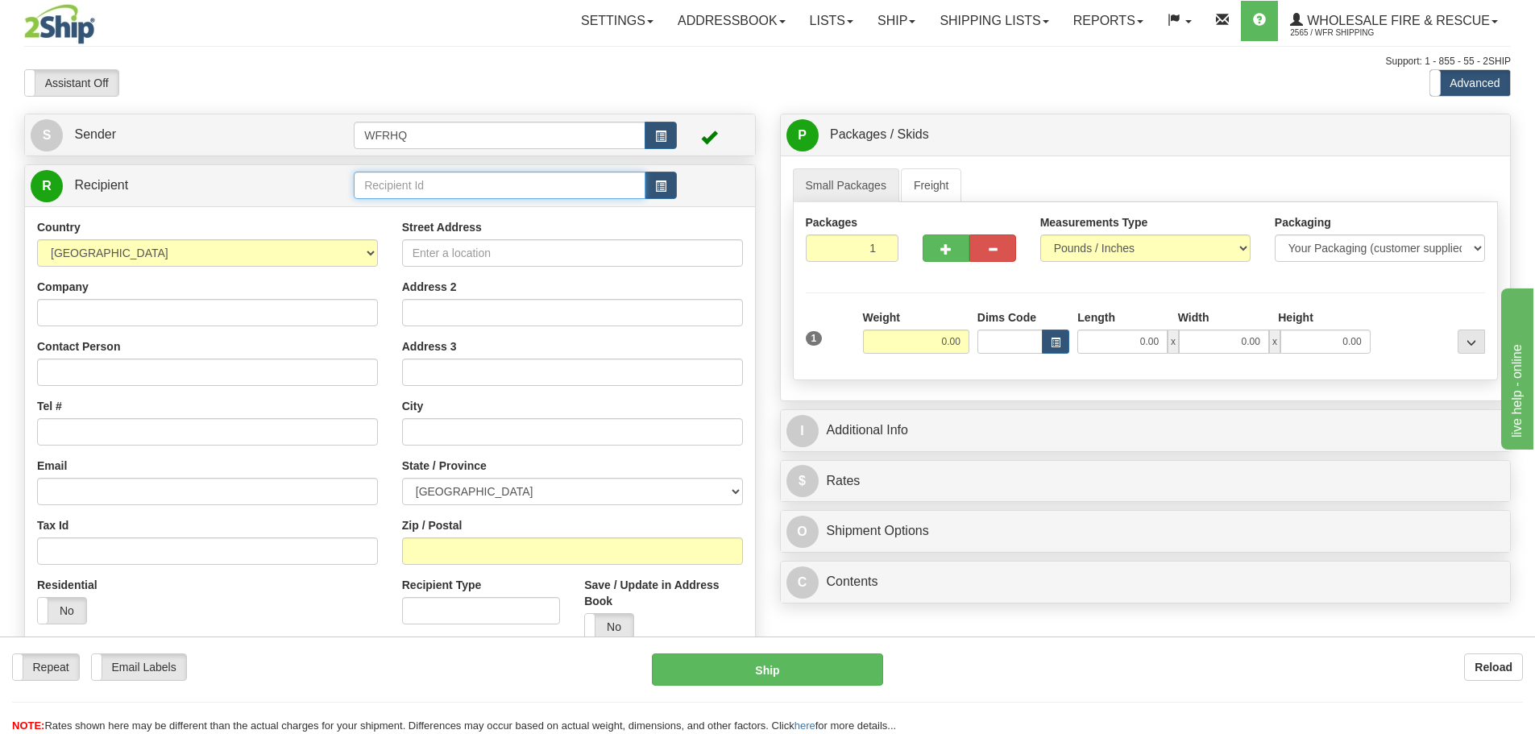
click at [448, 172] on input "text" at bounding box center [500, 185] width 292 height 27
click at [450, 177] on input "text" at bounding box center [500, 185] width 292 height 27
click at [465, 216] on div "LANG2217" at bounding box center [497, 210] width 276 height 18
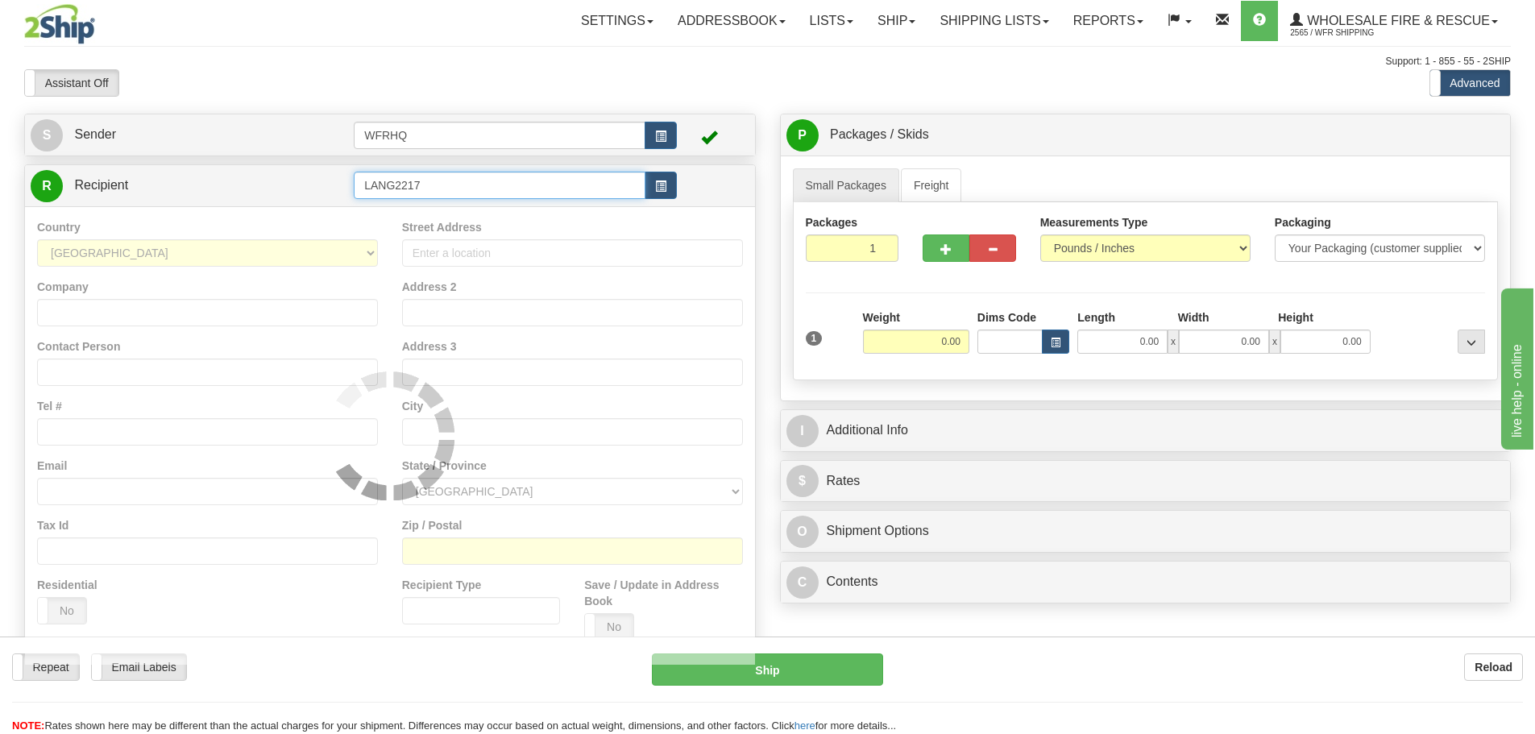
type input "LANG2217"
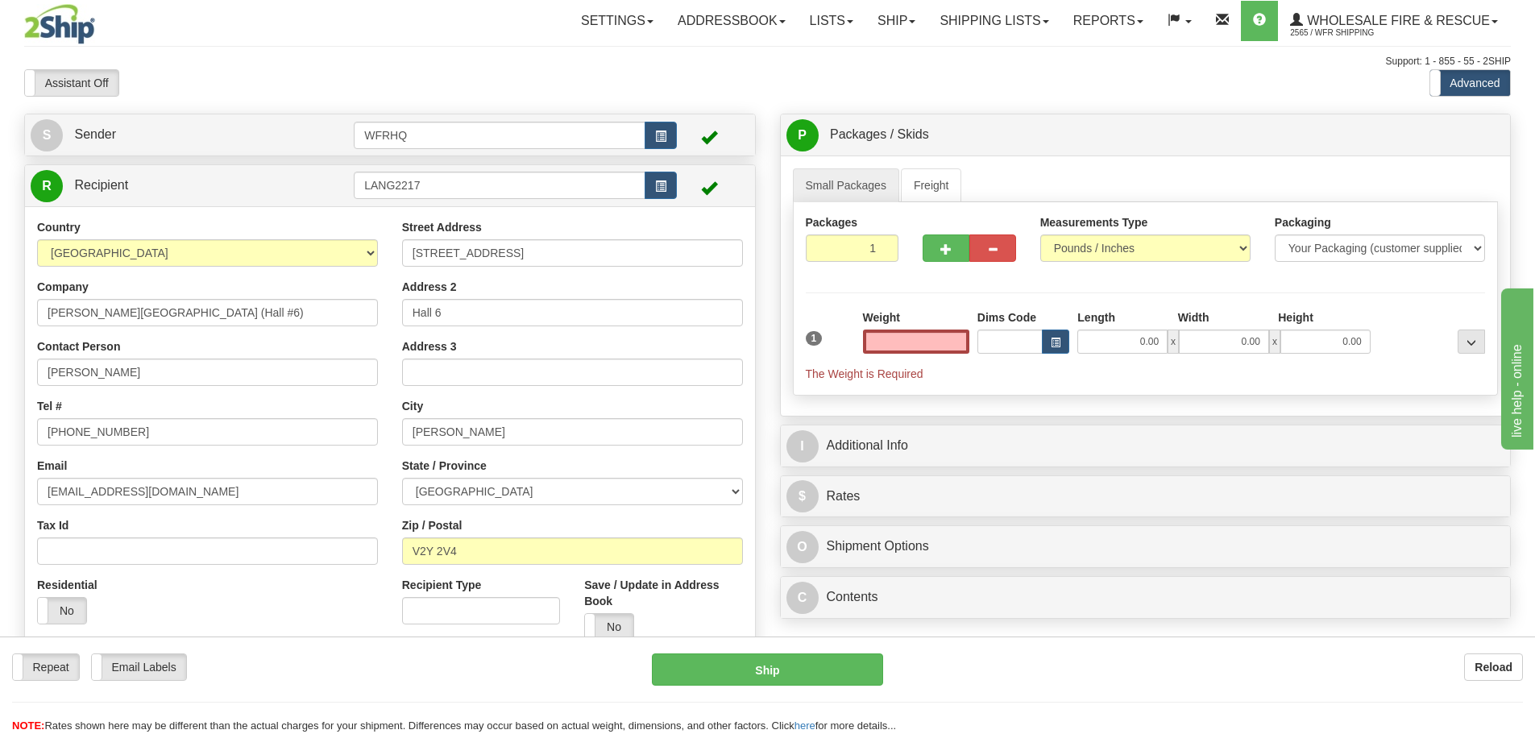
type input "0.00"
drag, startPoint x: 75, startPoint y: 376, endPoint x: -84, endPoint y: 372, distance: 158.8
click at [0, 372] on html "Training Course Close Toggle navigation Settings Shipping Preferences New Sende…" at bounding box center [767, 367] width 1535 height 734
paste input "Dale Steeple"
type input "Dale Steeple"
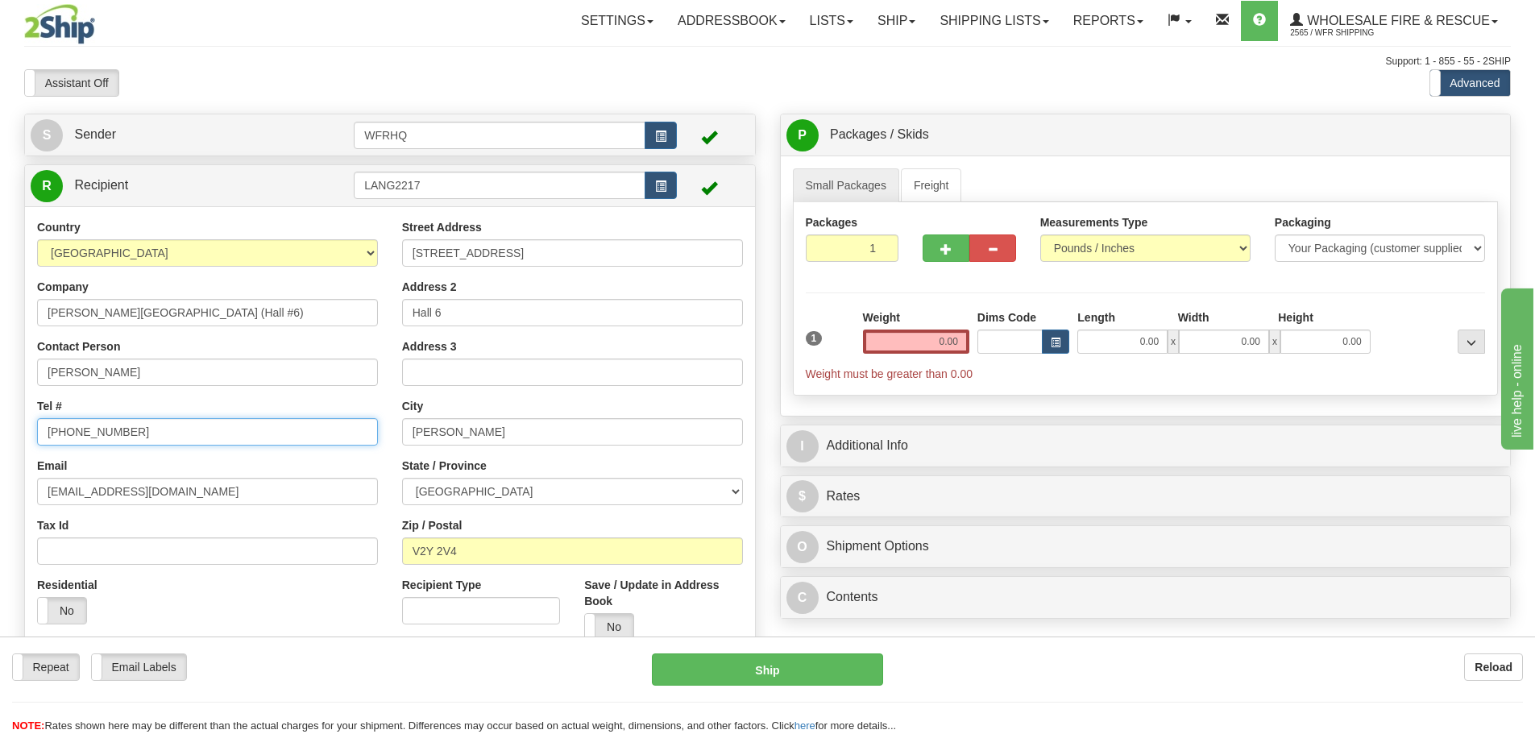
drag, startPoint x: 141, startPoint y: 429, endPoint x: -64, endPoint y: 432, distance: 205.6
click at [0, 432] on html "Training Course Close Toggle navigation Settings Shipping Preferences New Sende…" at bounding box center [767, 367] width 1535 height 734
paste input "36-833-8059"
type input "236-833-8059"
drag, startPoint x: 912, startPoint y: 344, endPoint x: 900, endPoint y: 338, distance: 13.0
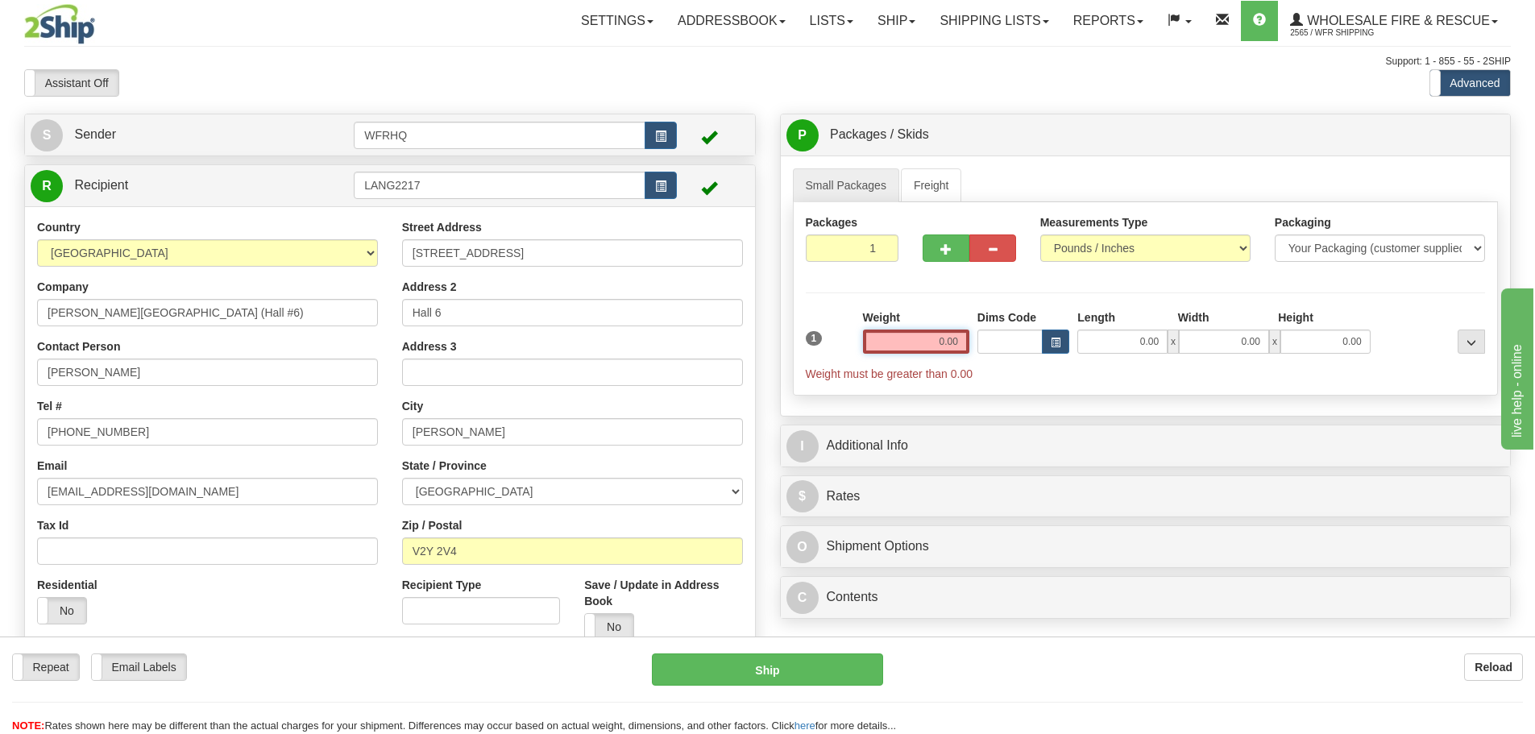
click at [902, 339] on input "0.00" at bounding box center [916, 342] width 106 height 24
type input "0.00"
click at [941, 248] on span "button" at bounding box center [946, 249] width 11 height 10
radio input "true"
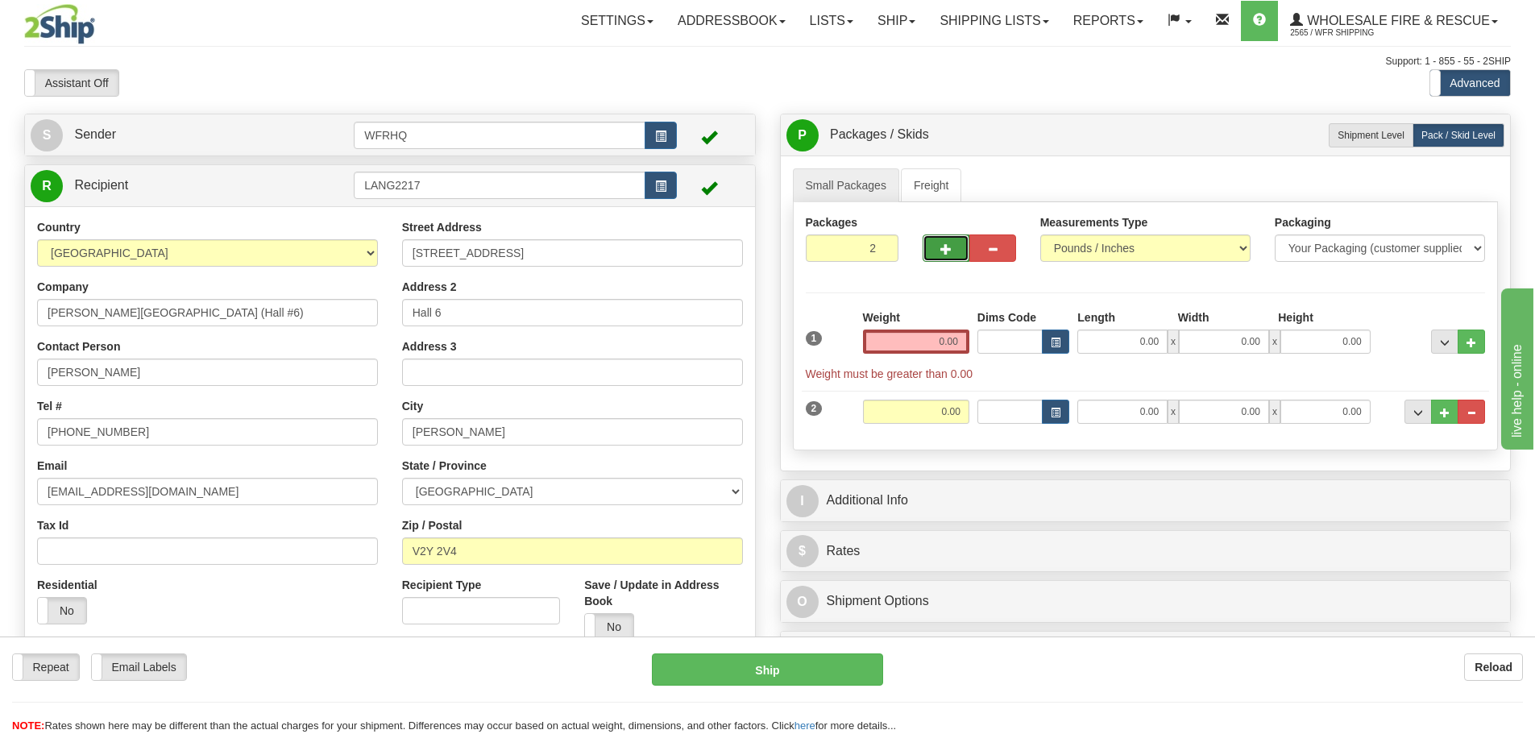
click at [945, 245] on span "button" at bounding box center [946, 249] width 11 height 10
type input "3"
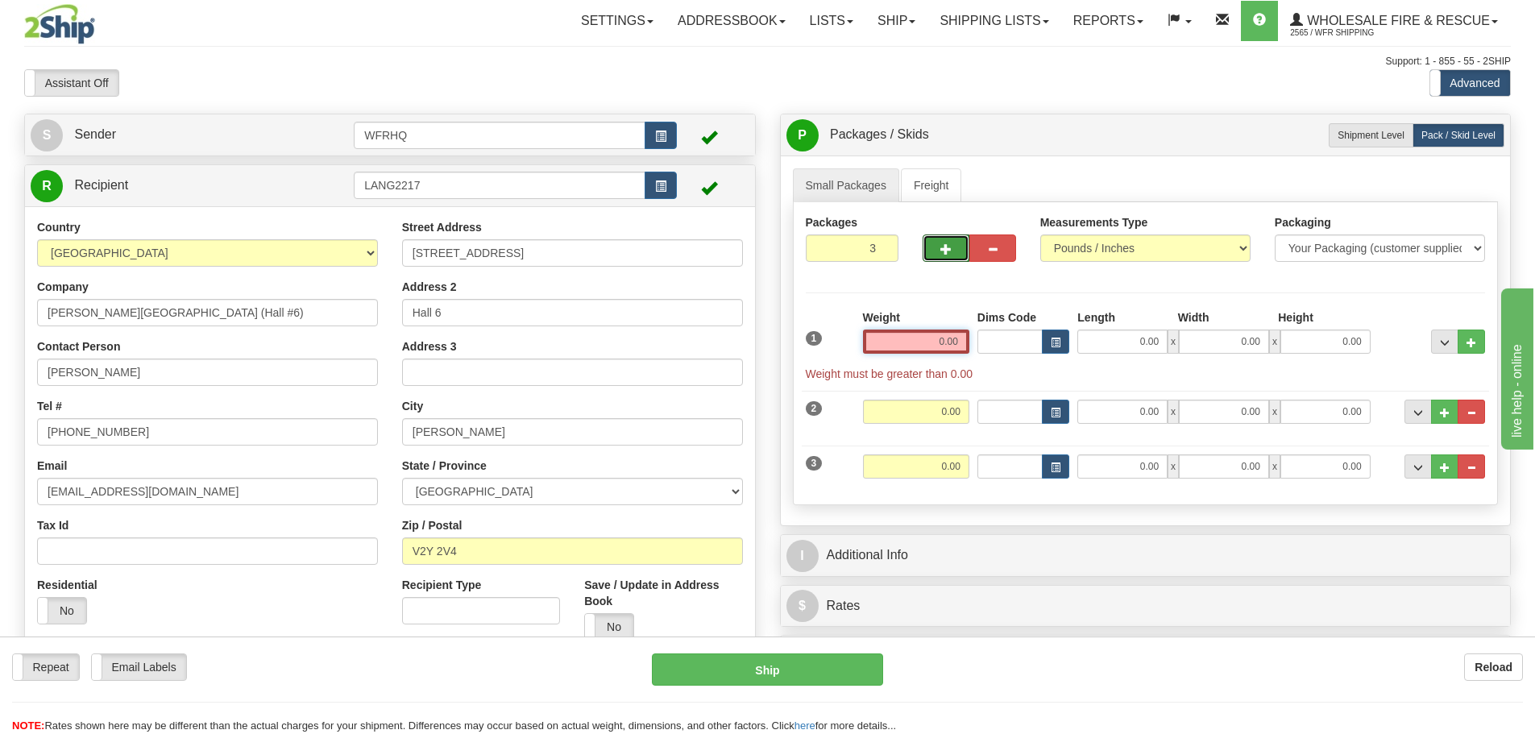
click at [945, 347] on input "0.00" at bounding box center [916, 342] width 106 height 24
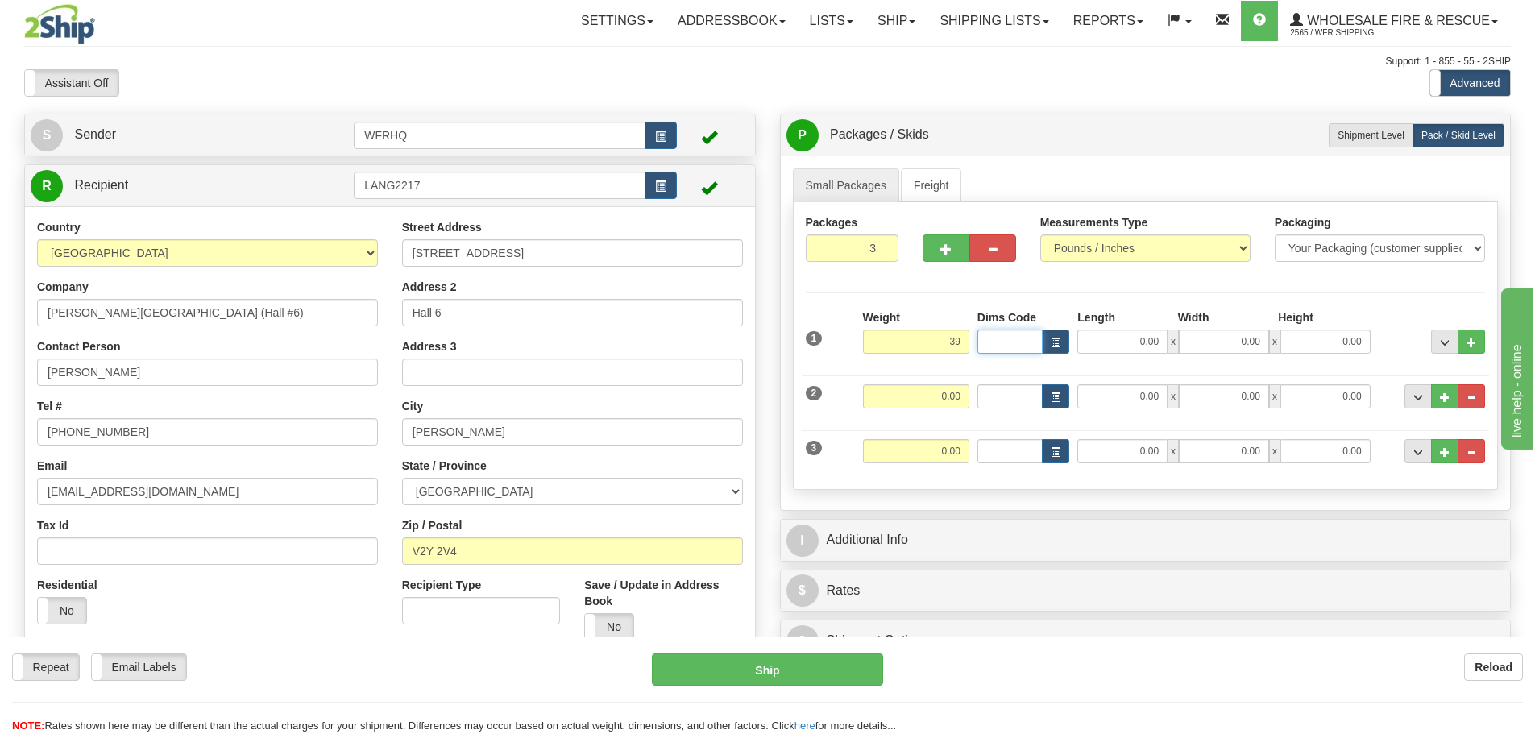
type input "39.00"
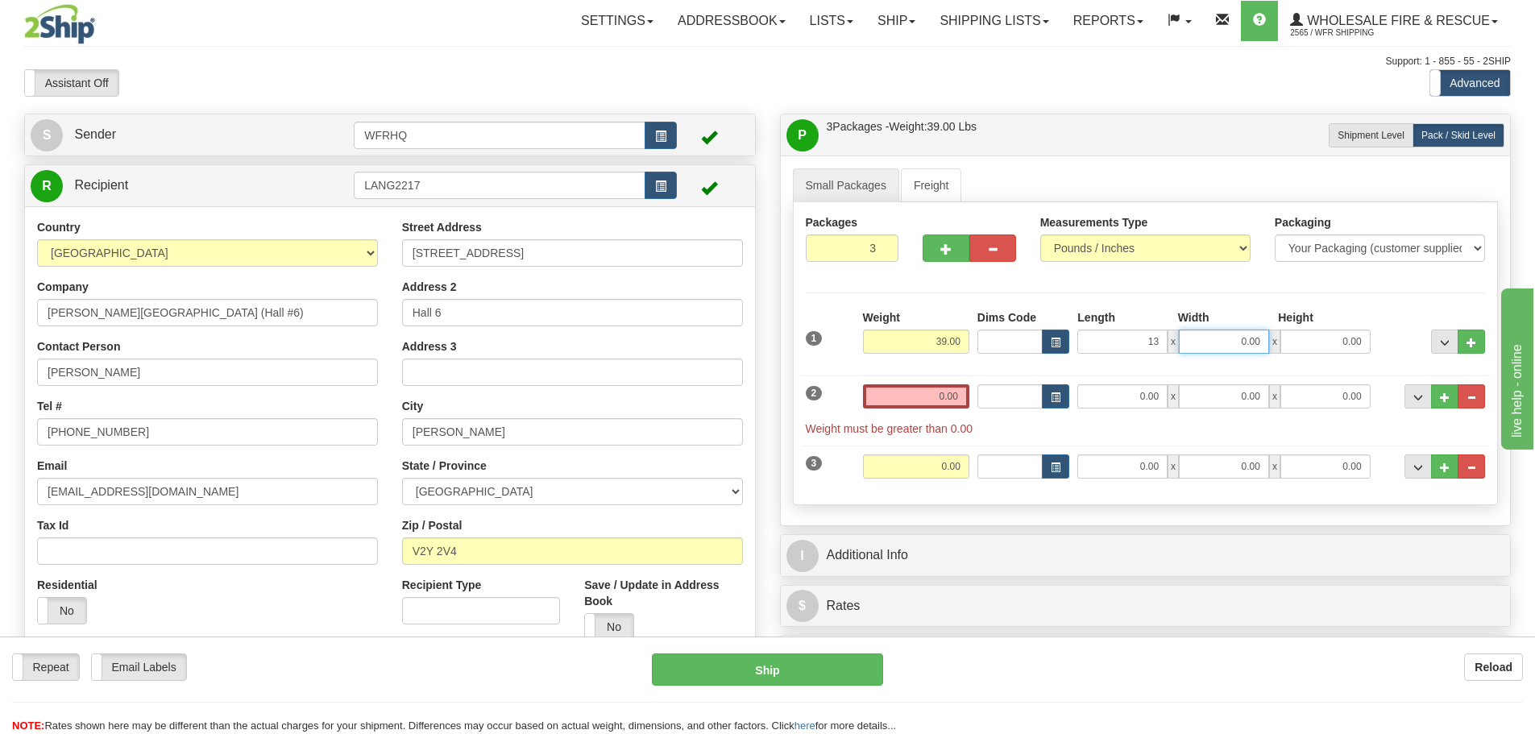
type input "13.00"
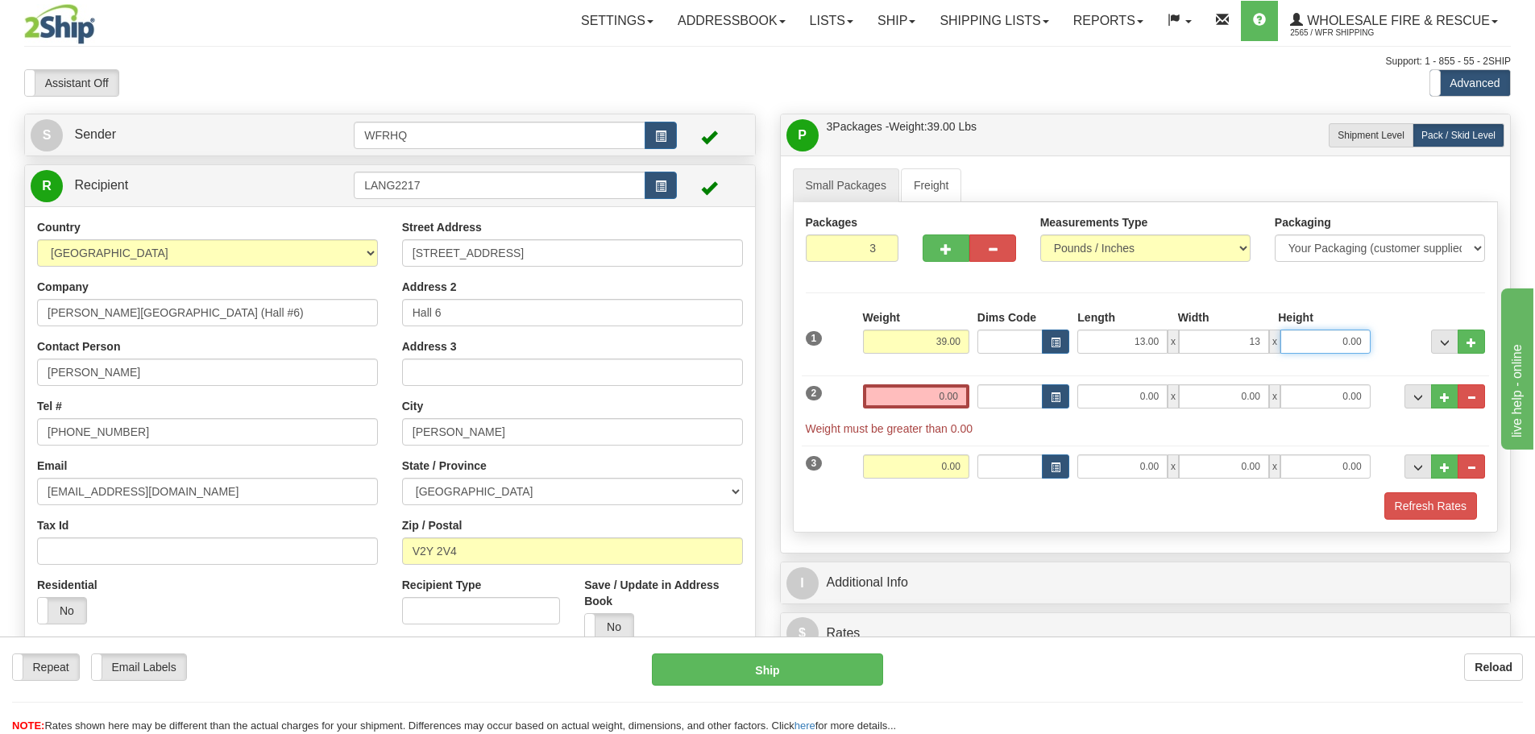
type input "13.00"
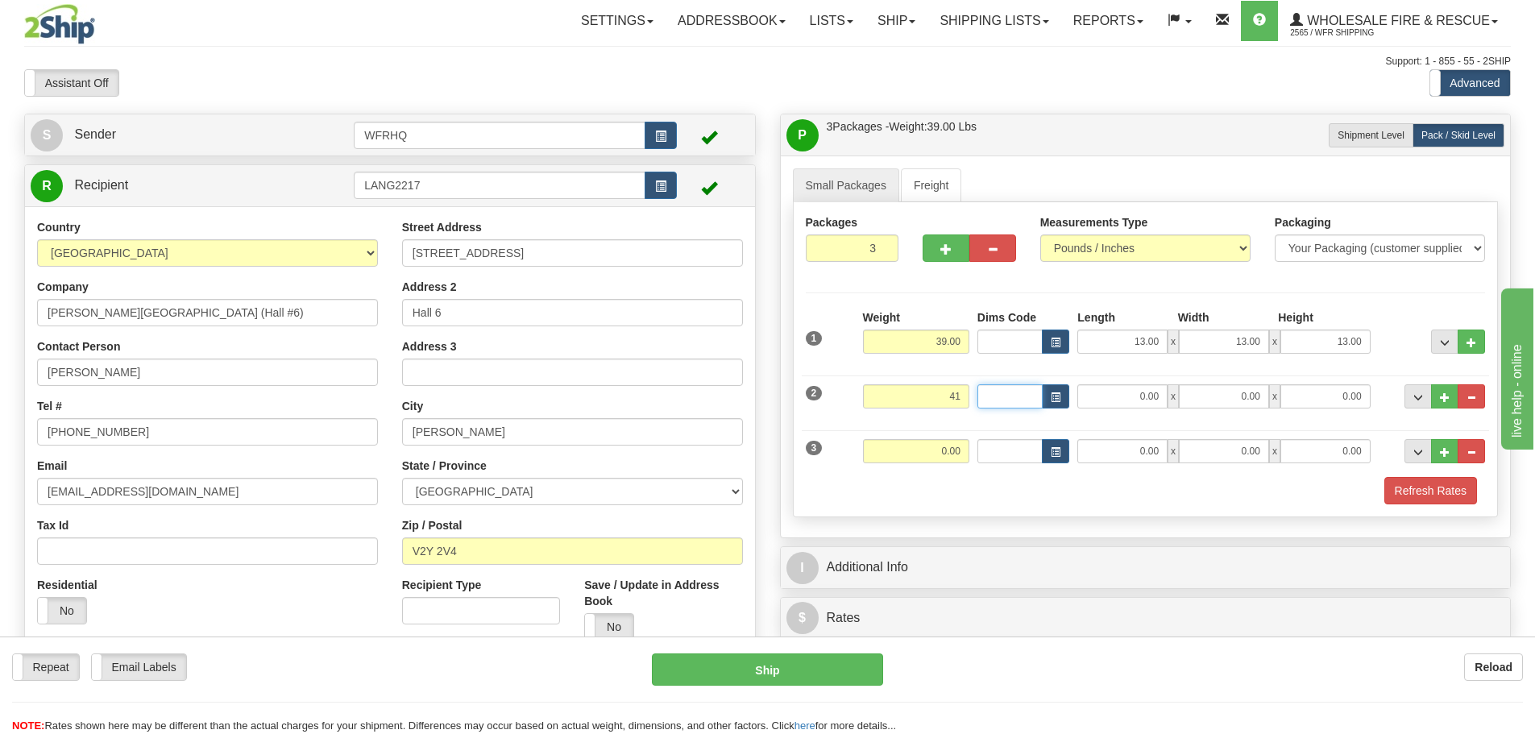
type input "41.00"
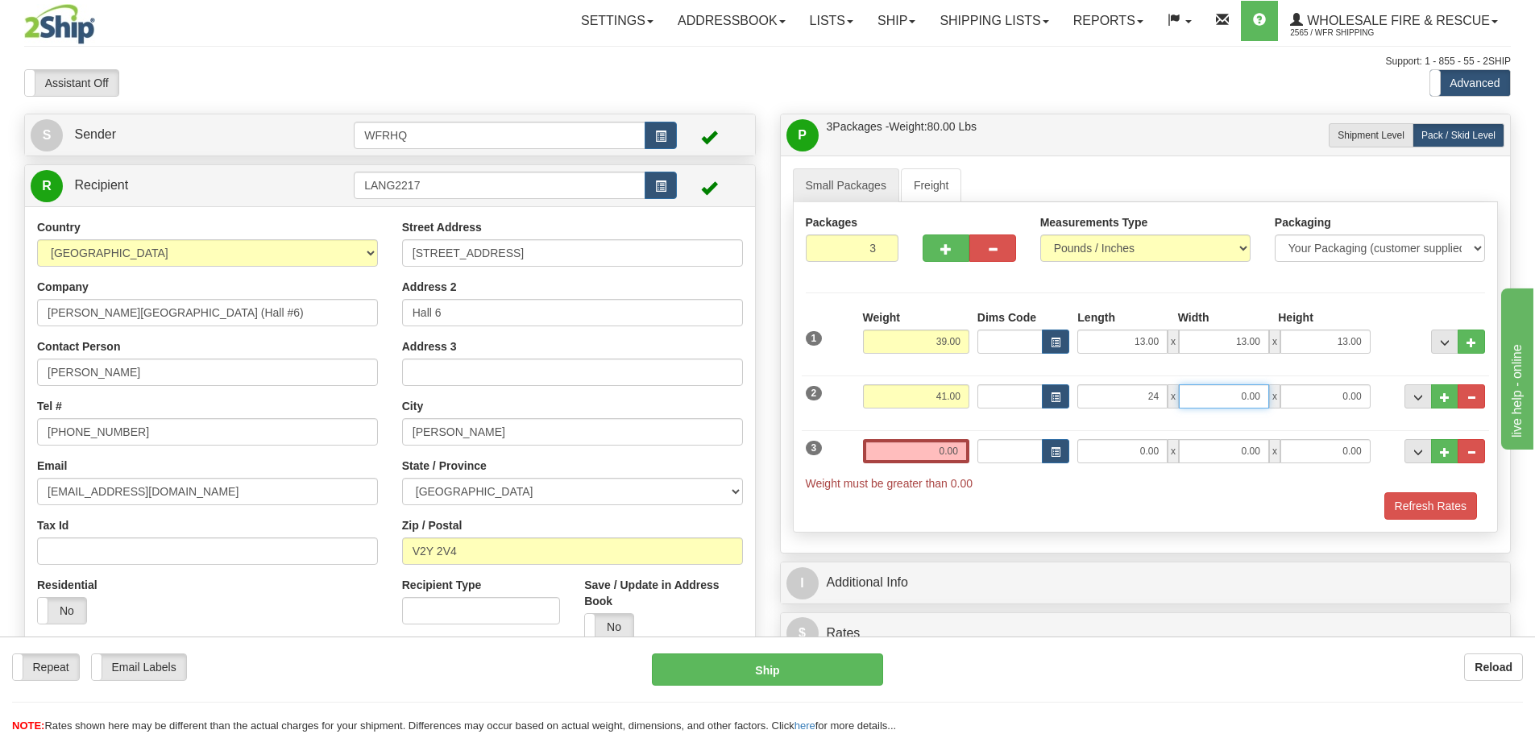
type input "24.00"
type input "13.00"
type input "7.00"
click at [1474, 456] on span "..." at bounding box center [1472, 452] width 10 height 9
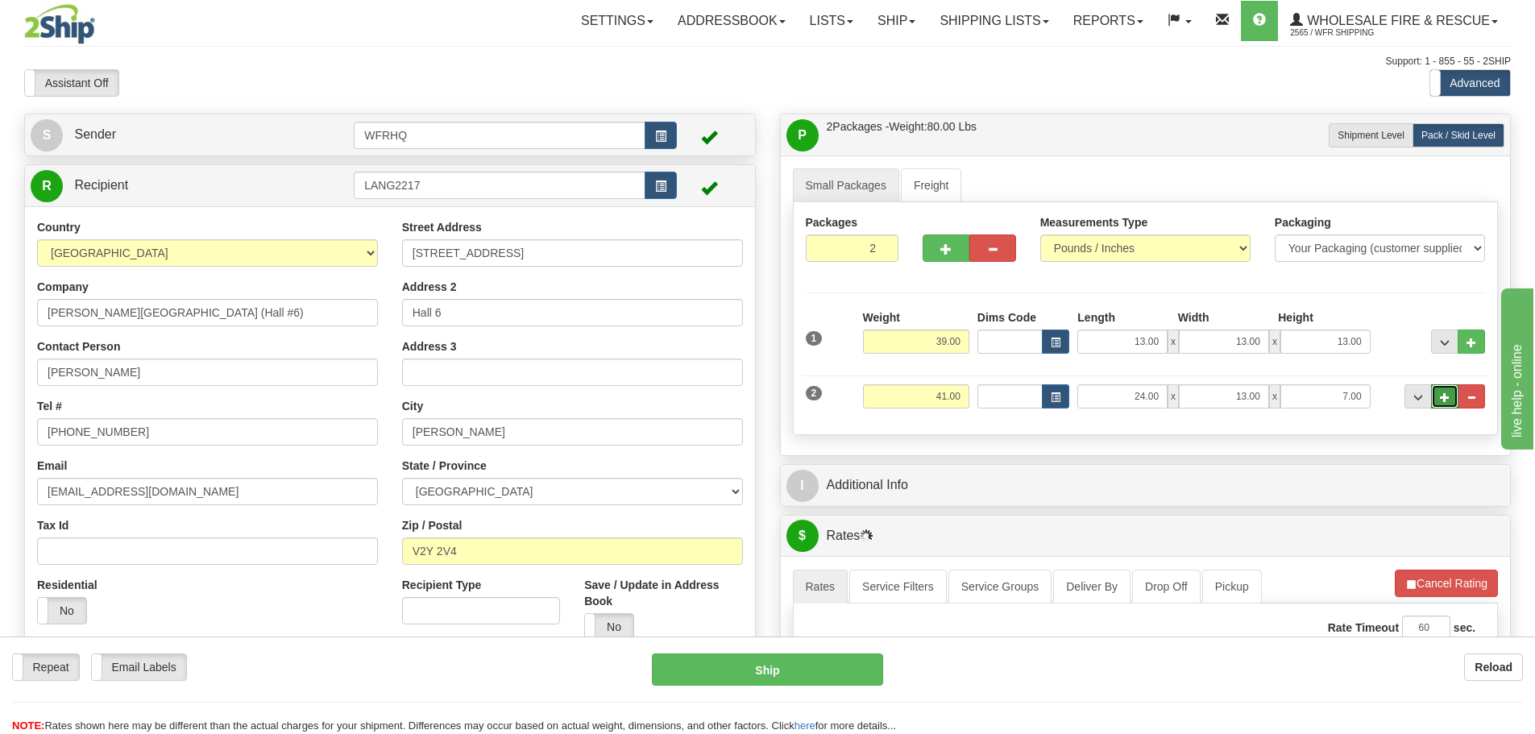
click at [1440, 397] on span "..." at bounding box center [1445, 397] width 10 height 9
type input "3"
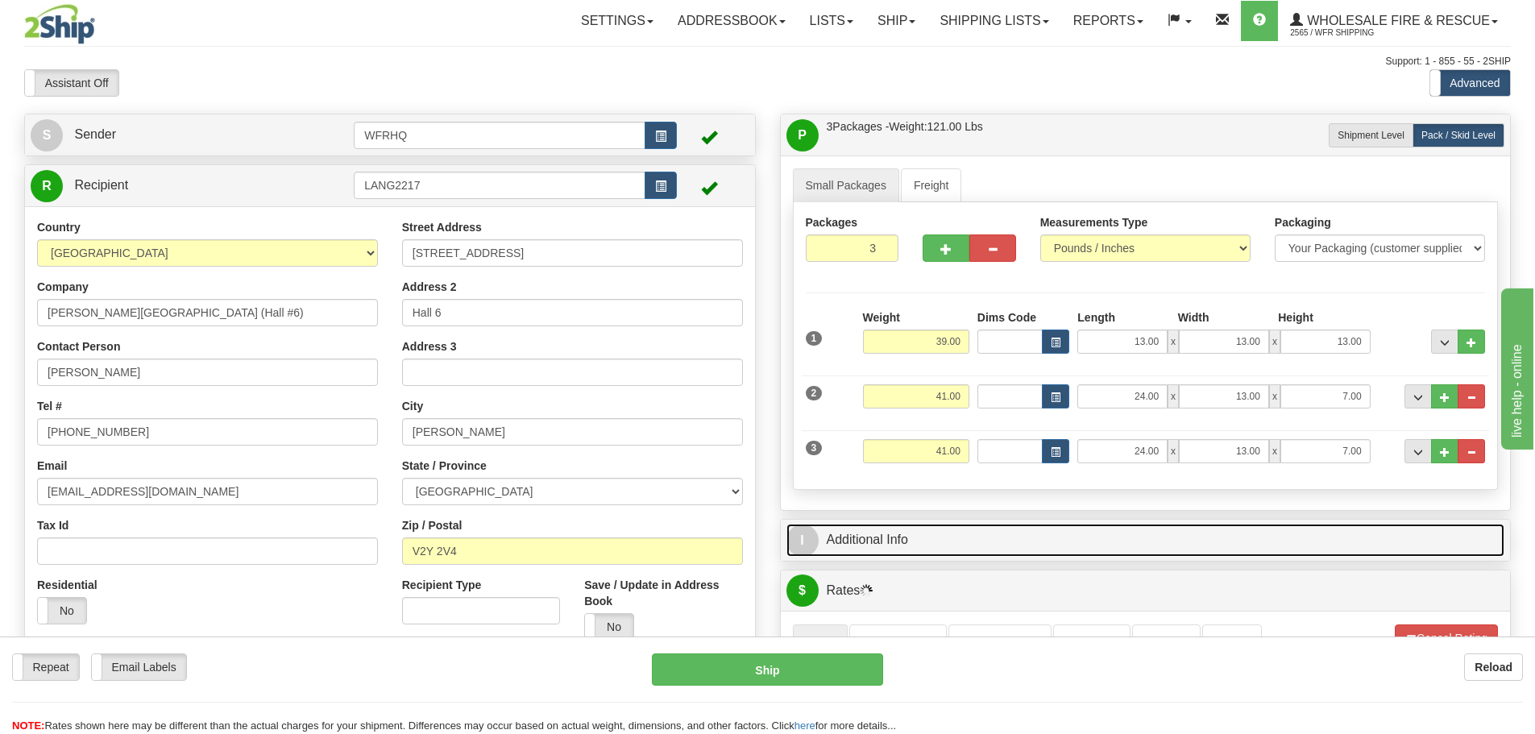
click at [883, 538] on link "I Additional Info" at bounding box center [1146, 540] width 719 height 33
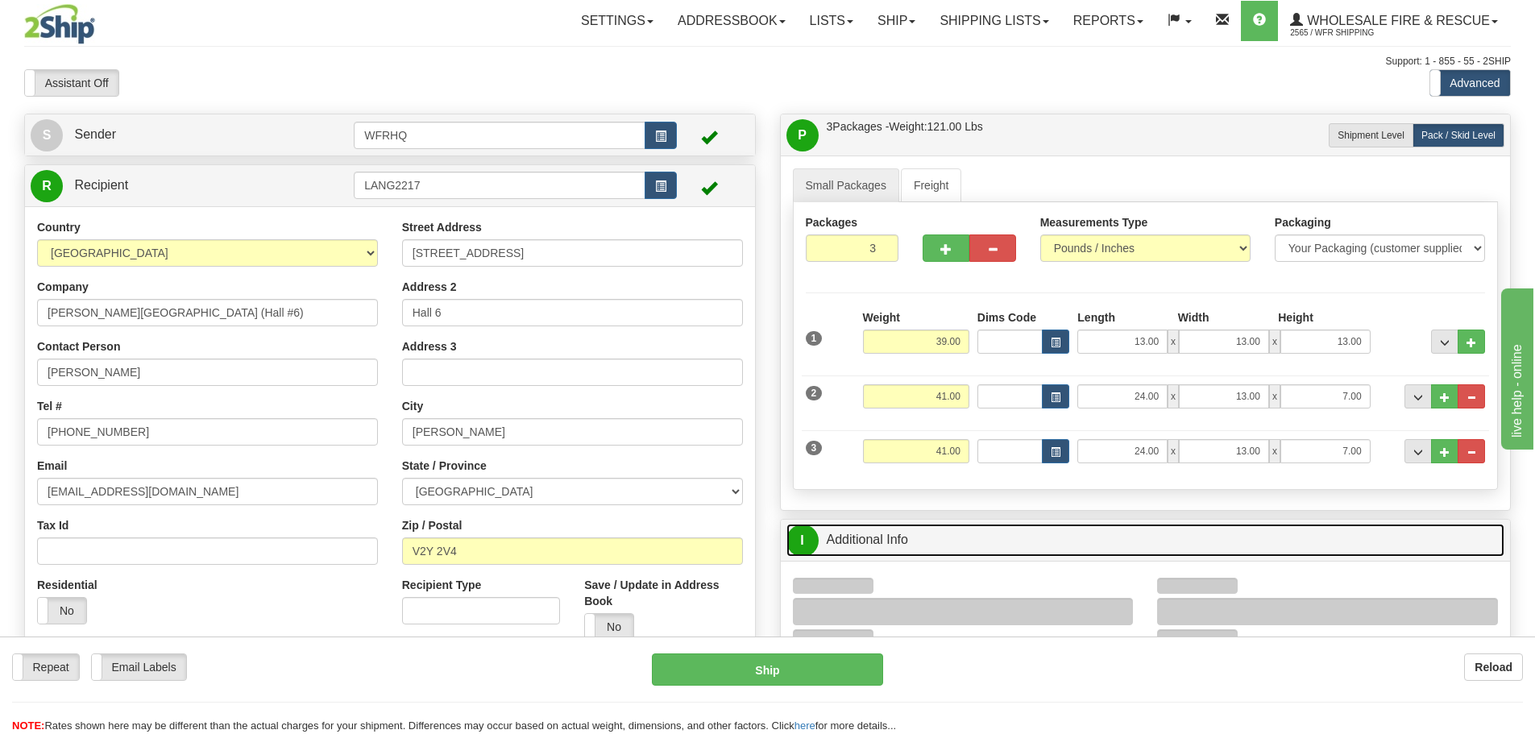
scroll to position [81, 0]
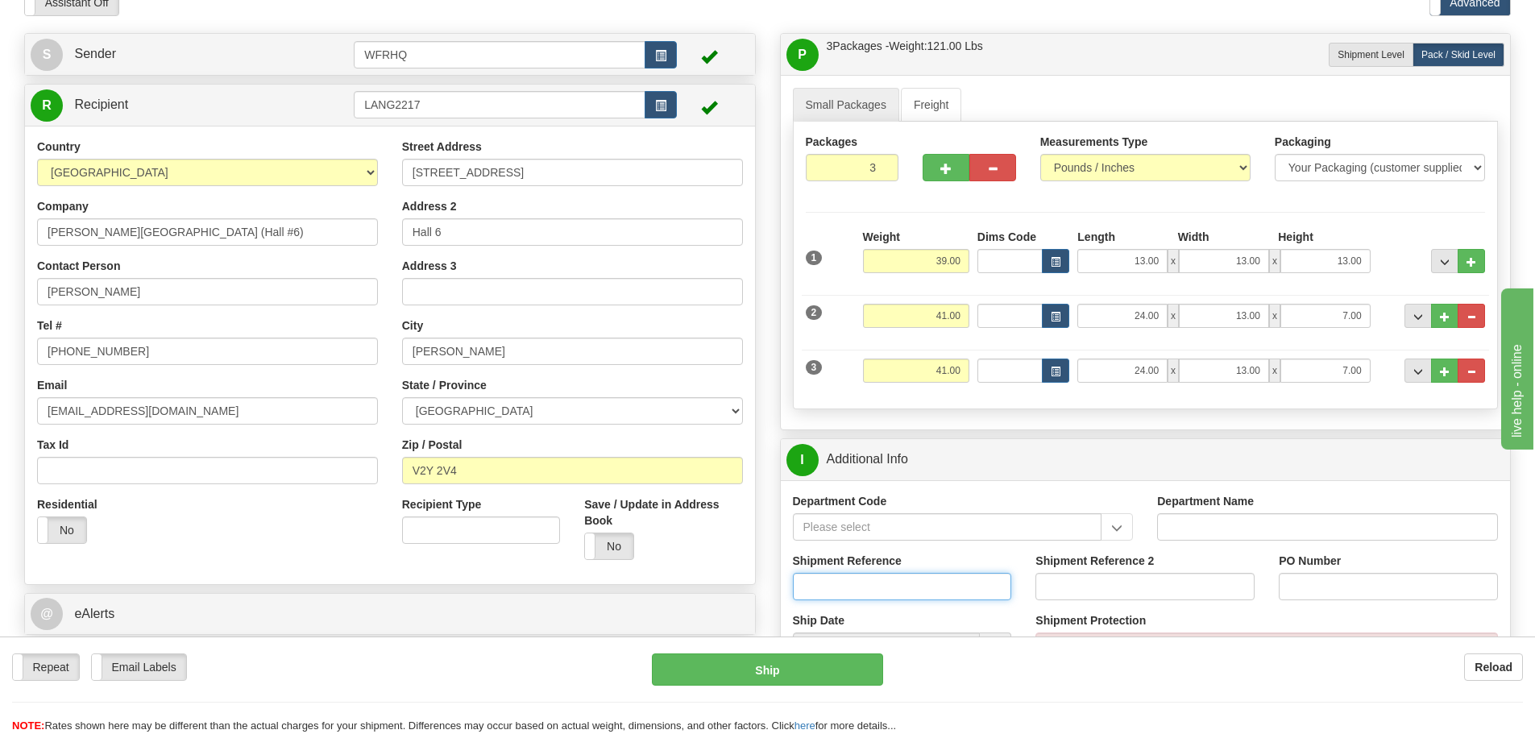
click at [852, 591] on input "Shipment Reference" at bounding box center [902, 586] width 219 height 27
click at [914, 596] on input "S45916-30314" at bounding box center [902, 586] width 219 height 27
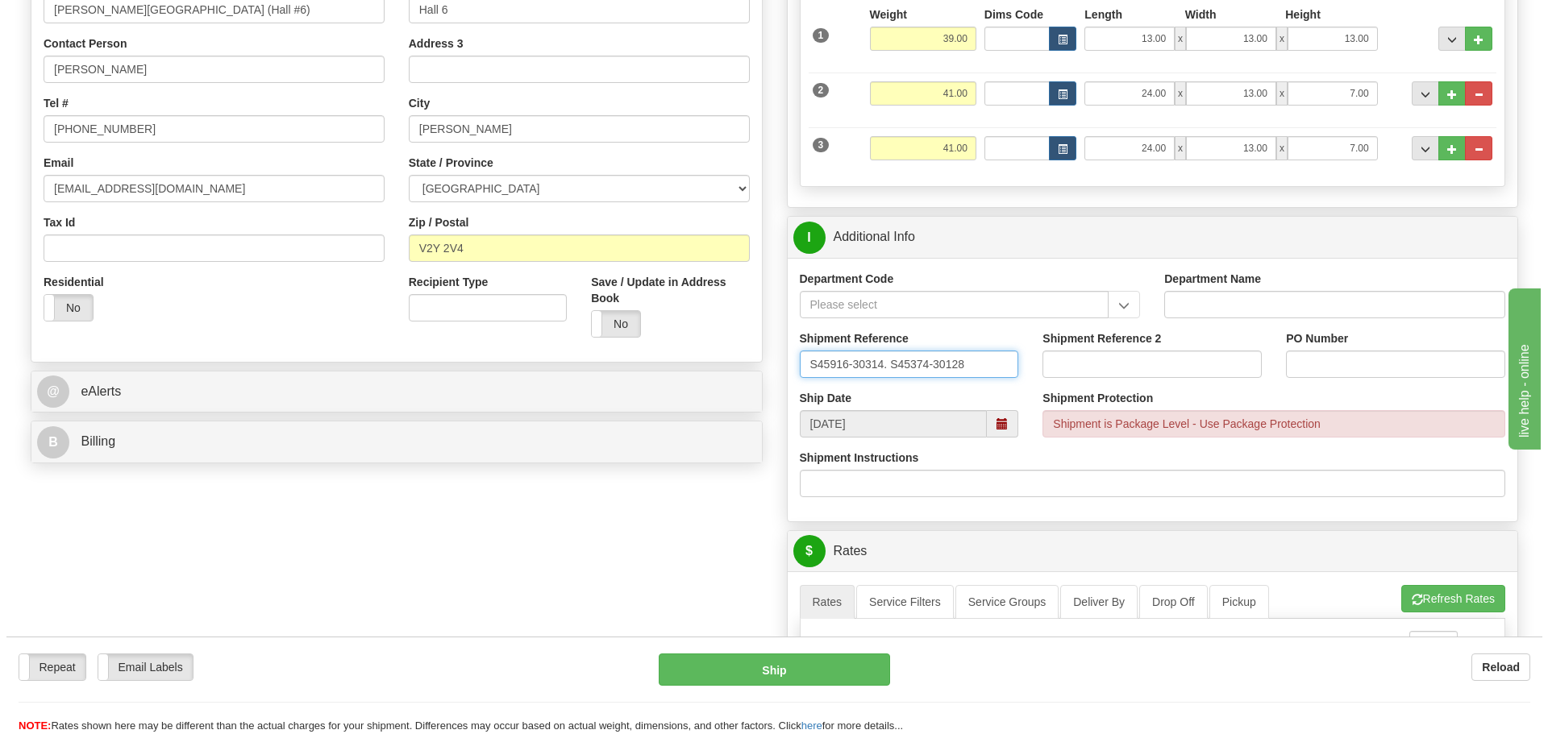
scroll to position [645, 0]
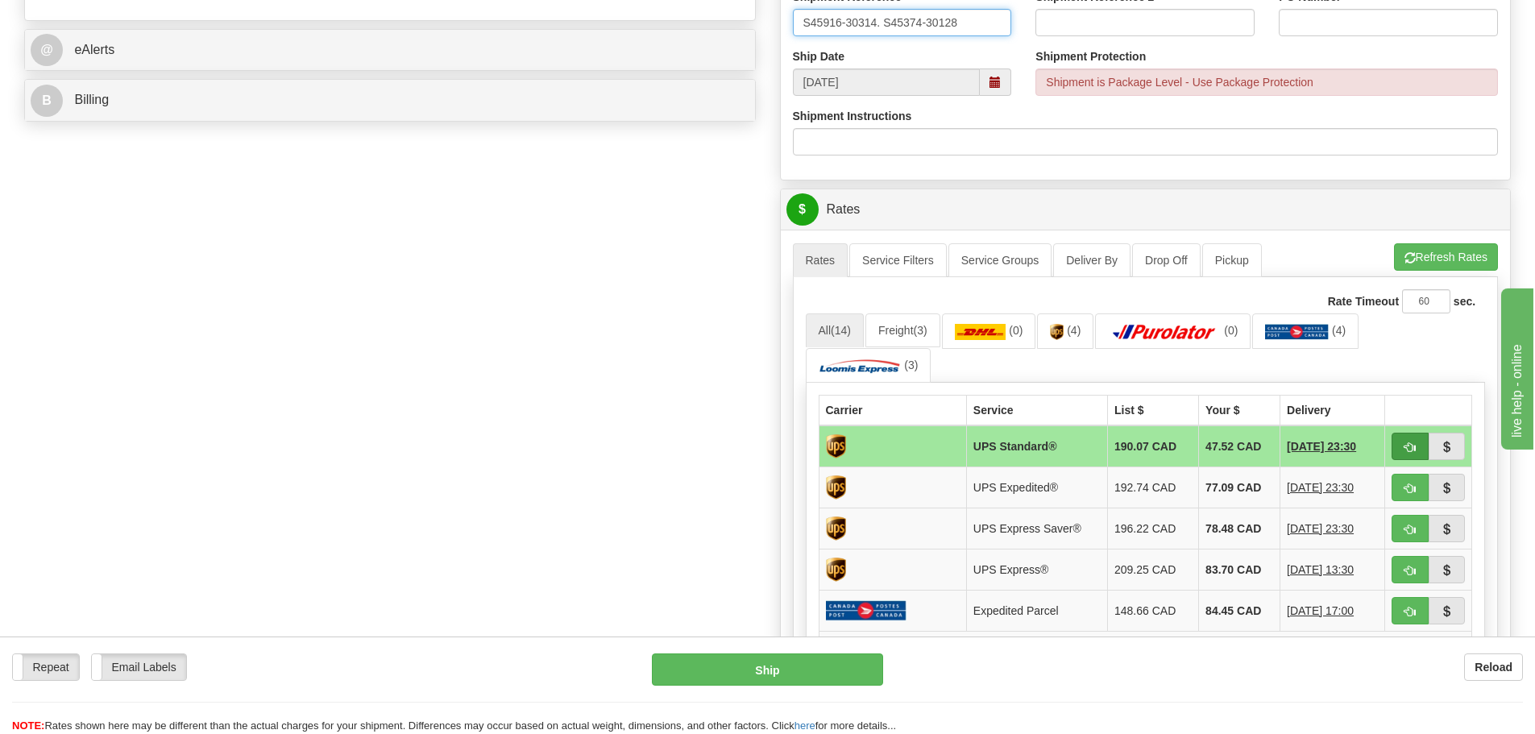
type input "S45916-30314. S45374-30128"
click at [1407, 444] on span "button" at bounding box center [1410, 447] width 11 height 10
type input "11"
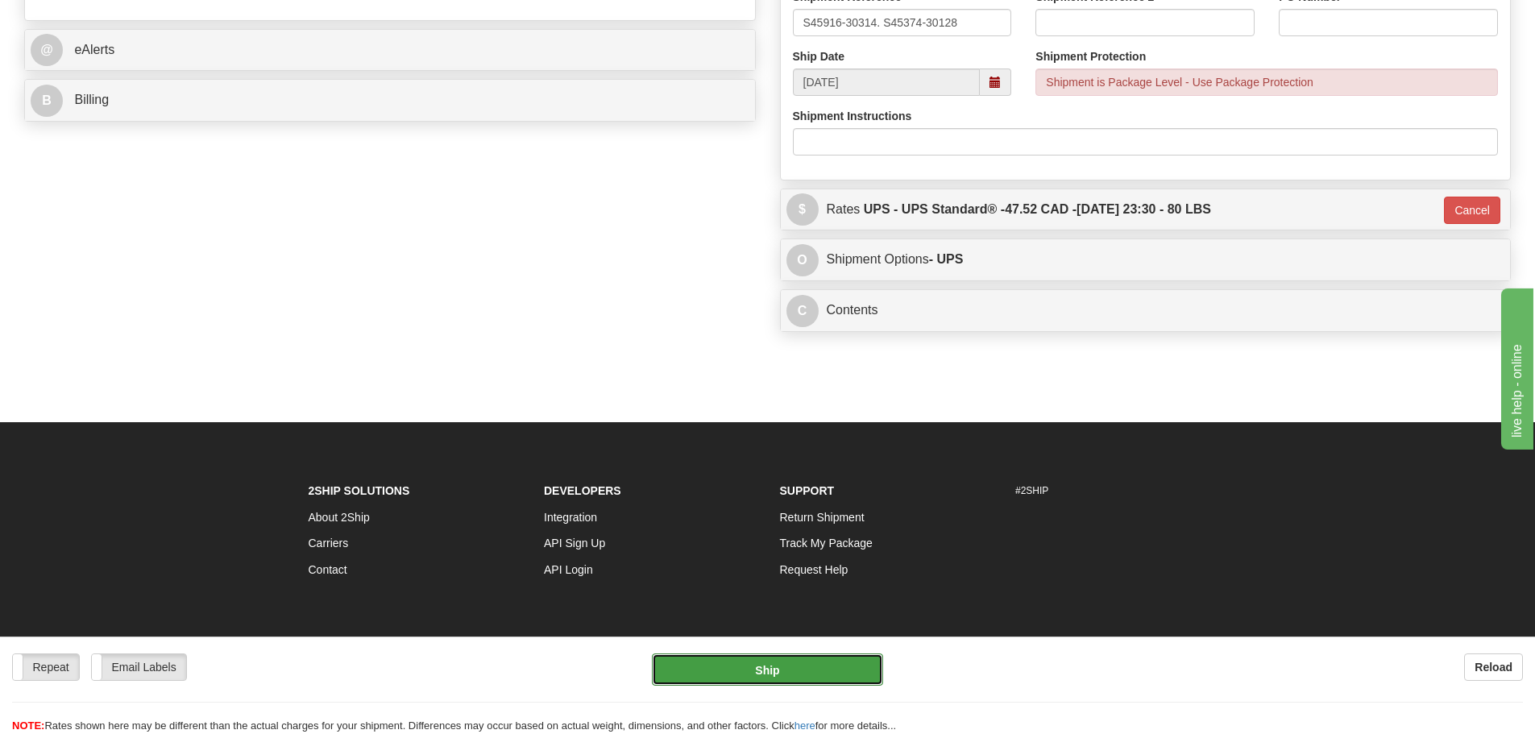
click at [853, 664] on button "Ship" at bounding box center [767, 670] width 231 height 32
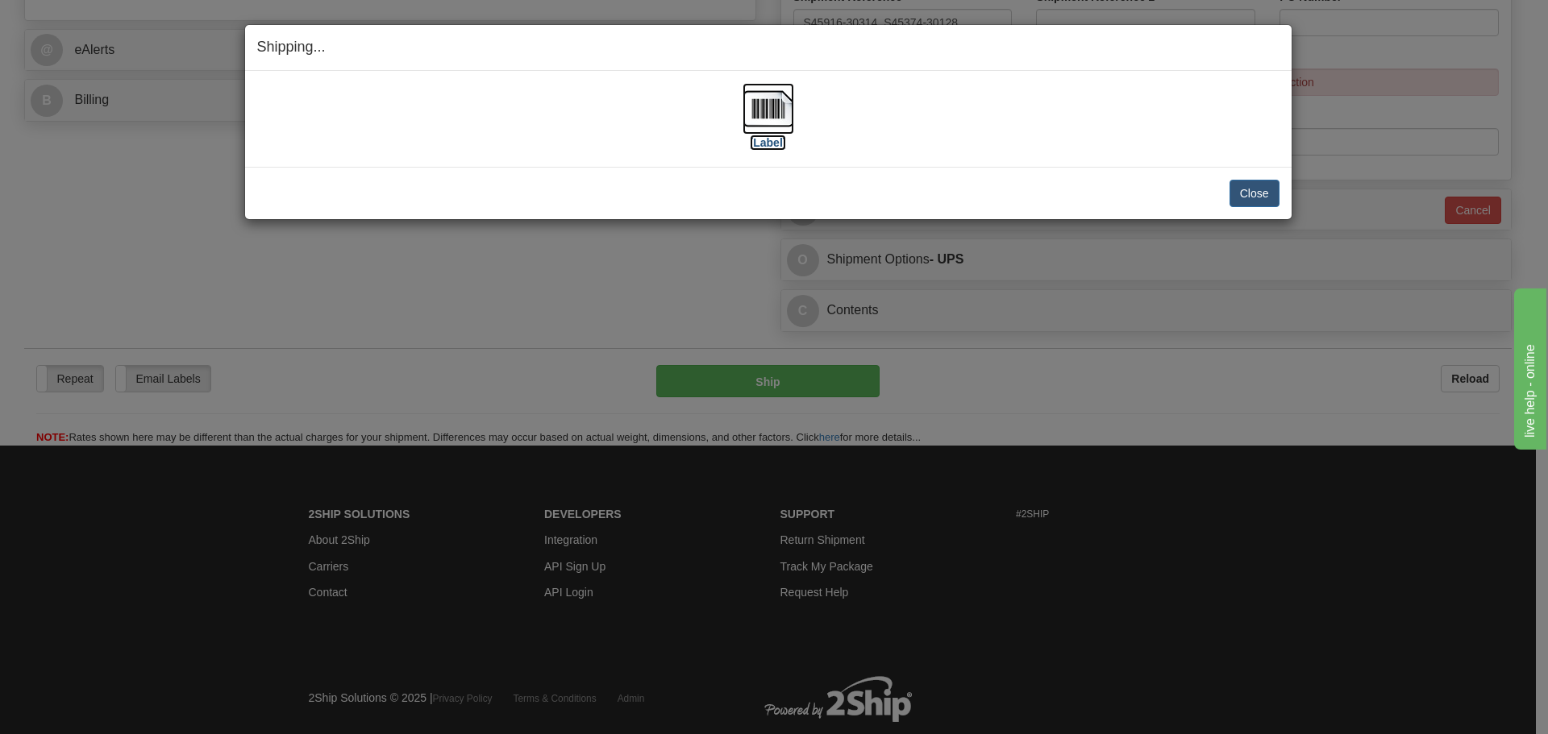
click at [779, 114] on img at bounding box center [768, 109] width 52 height 52
drag, startPoint x: 450, startPoint y: 114, endPoint x: 667, endPoint y: 123, distance: 217.8
click at [451, 114] on div "[Label]" at bounding box center [768, 119] width 1022 height 72
click at [1248, 197] on button "Close" at bounding box center [1254, 193] width 50 height 27
